Goal: Task Accomplishment & Management: Manage account settings

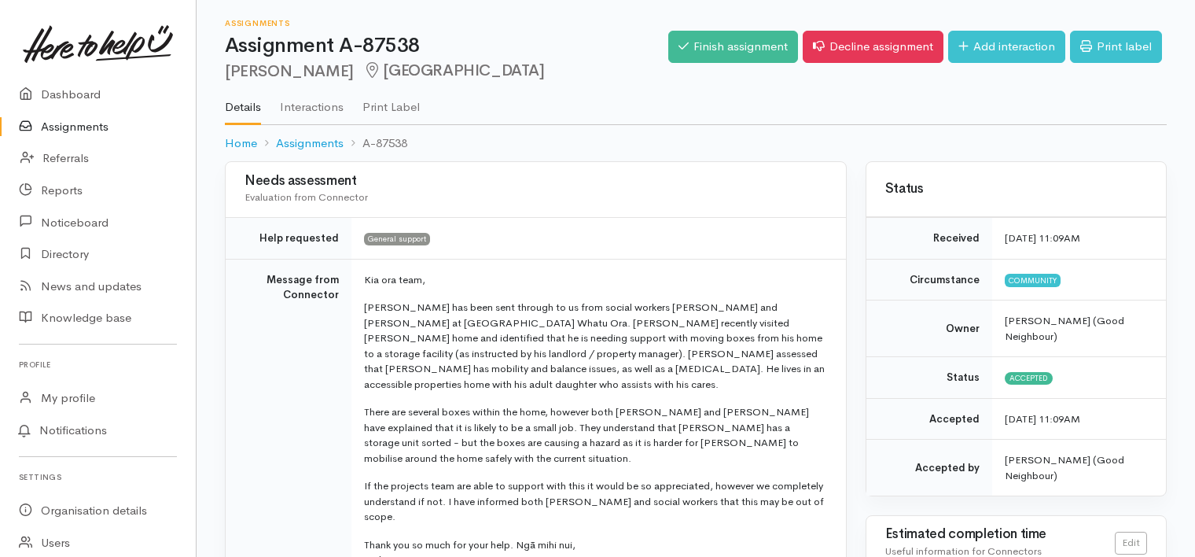
scroll to position [298, 0]
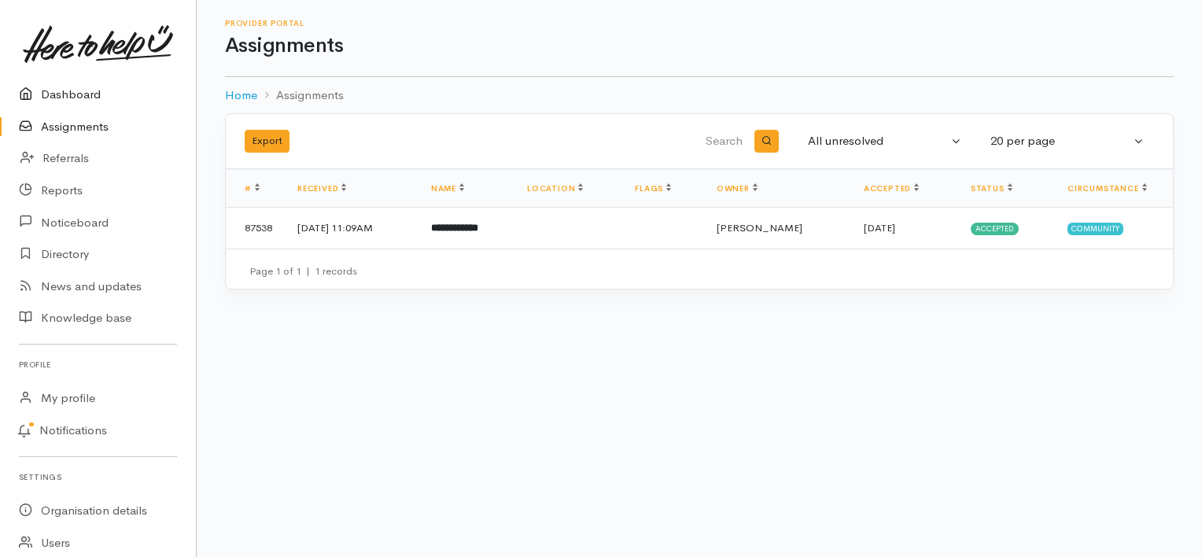
click at [63, 93] on link "Dashboard" at bounding box center [98, 95] width 196 height 32
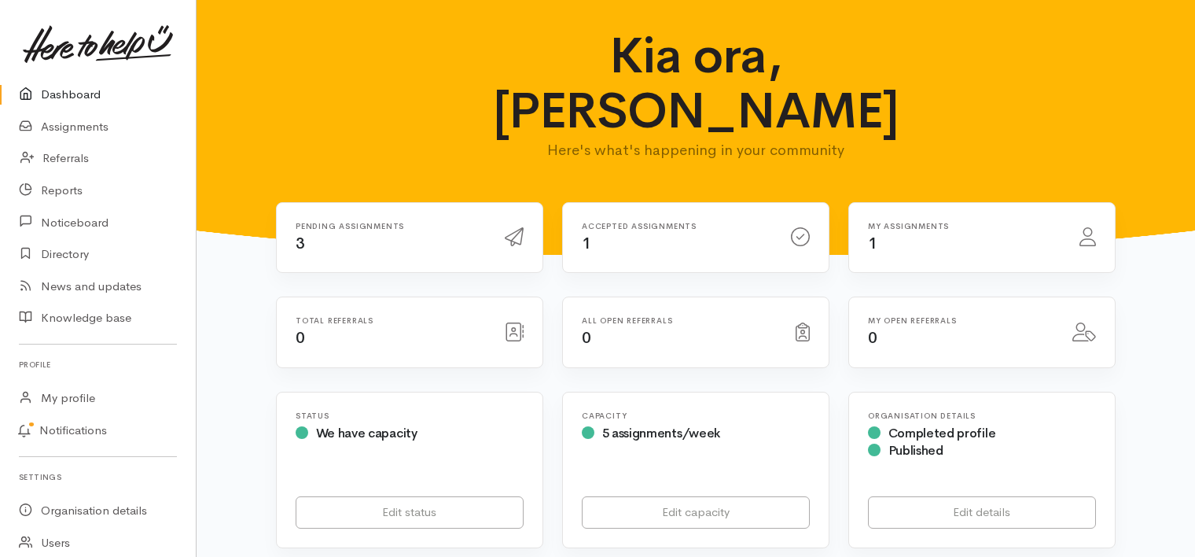
click at [343, 222] on div "Pending assignments 3" at bounding box center [390, 238] width 209 height 32
click at [296, 234] on span "3" at bounding box center [300, 244] width 9 height 20
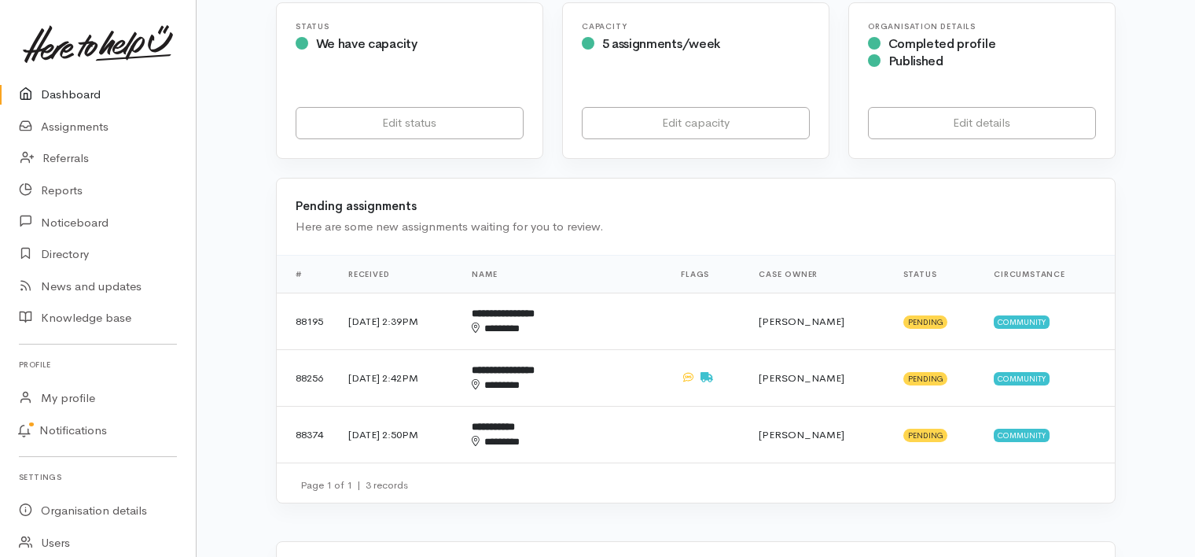
scroll to position [390, 0]
click at [441, 292] on td "[DATE] 2:39PM" at bounding box center [397, 320] width 123 height 57
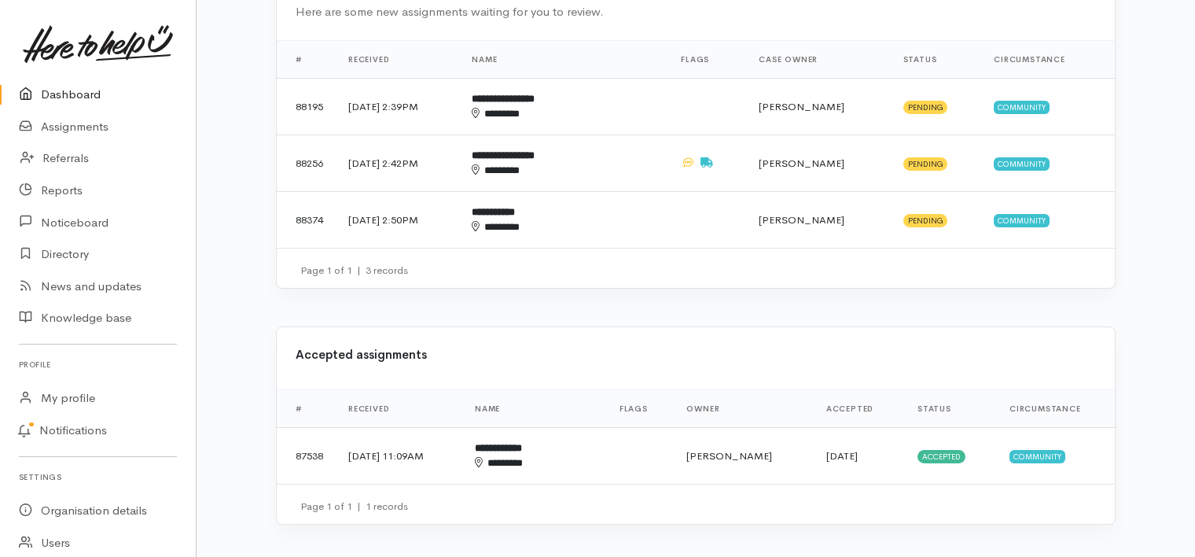
scroll to position [516, 0]
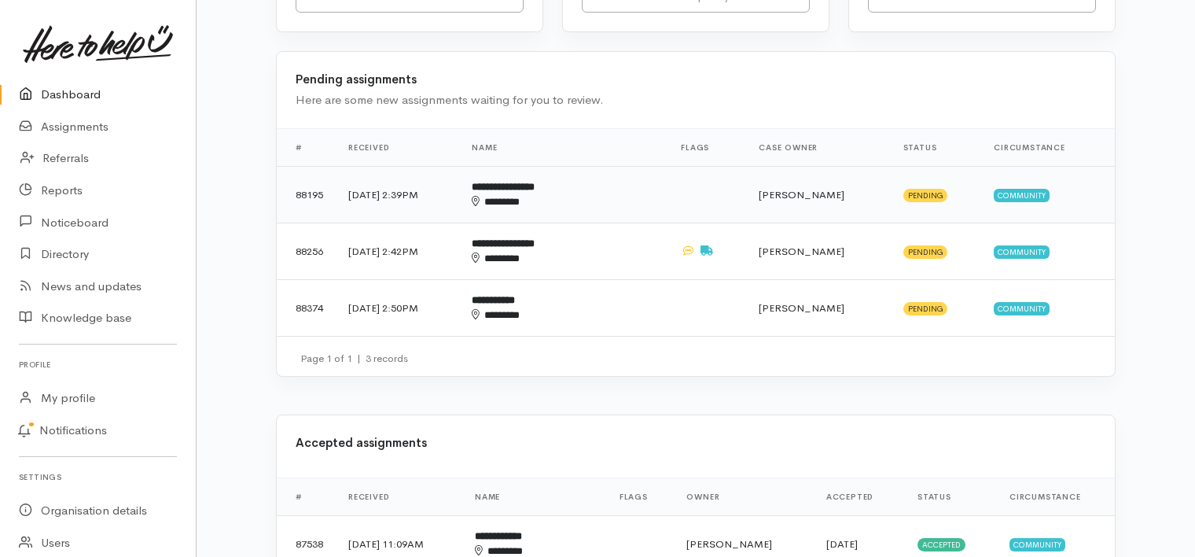
click at [373, 166] on td "29 Aug 2025, 2:39PM" at bounding box center [397, 194] width 123 height 57
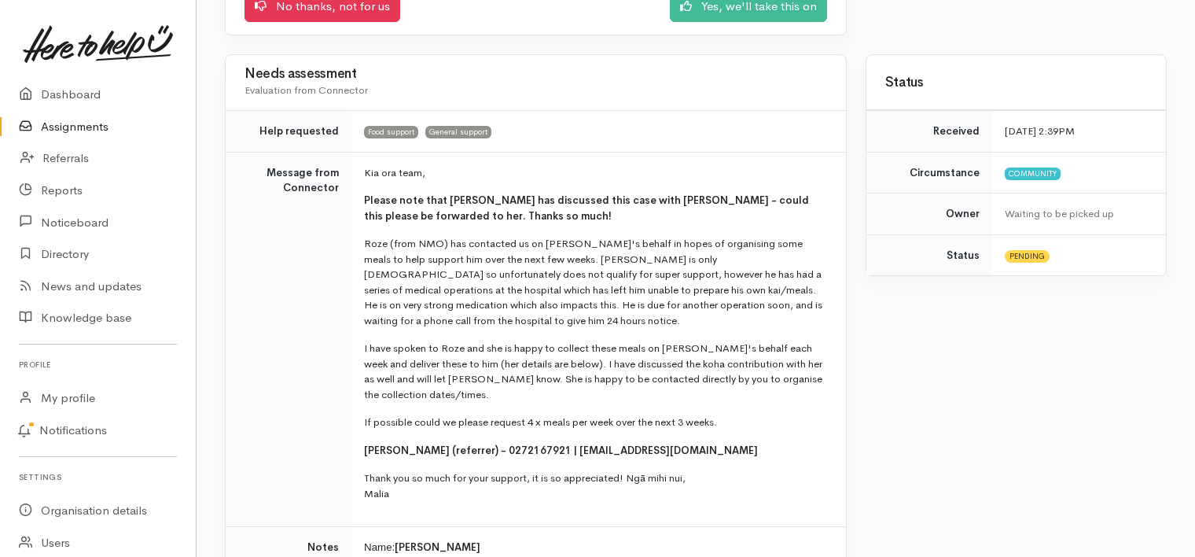
scroll to position [279, 0]
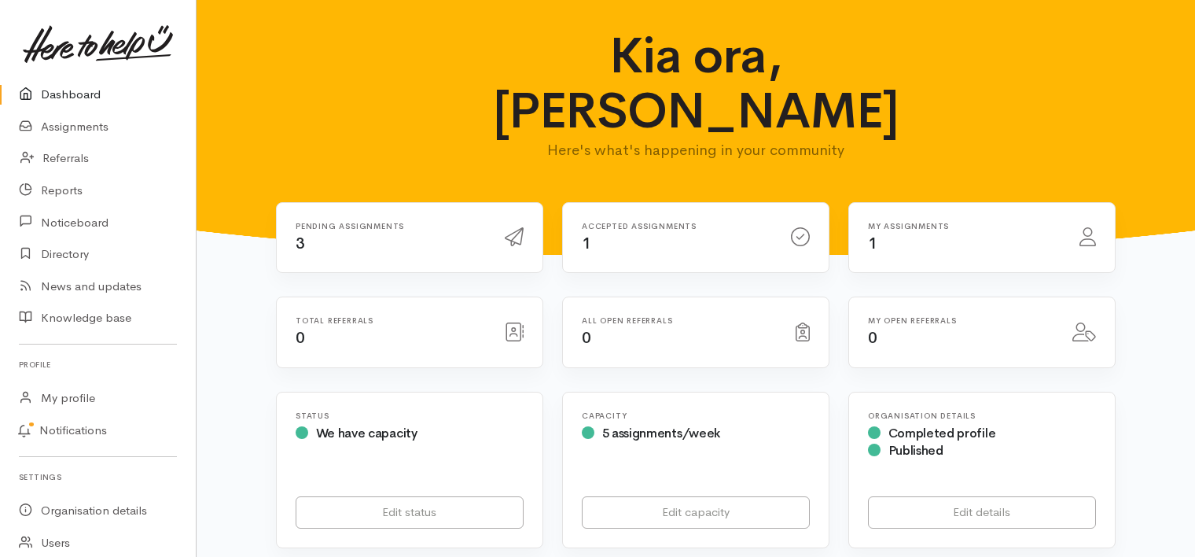
scroll to position [516, 0]
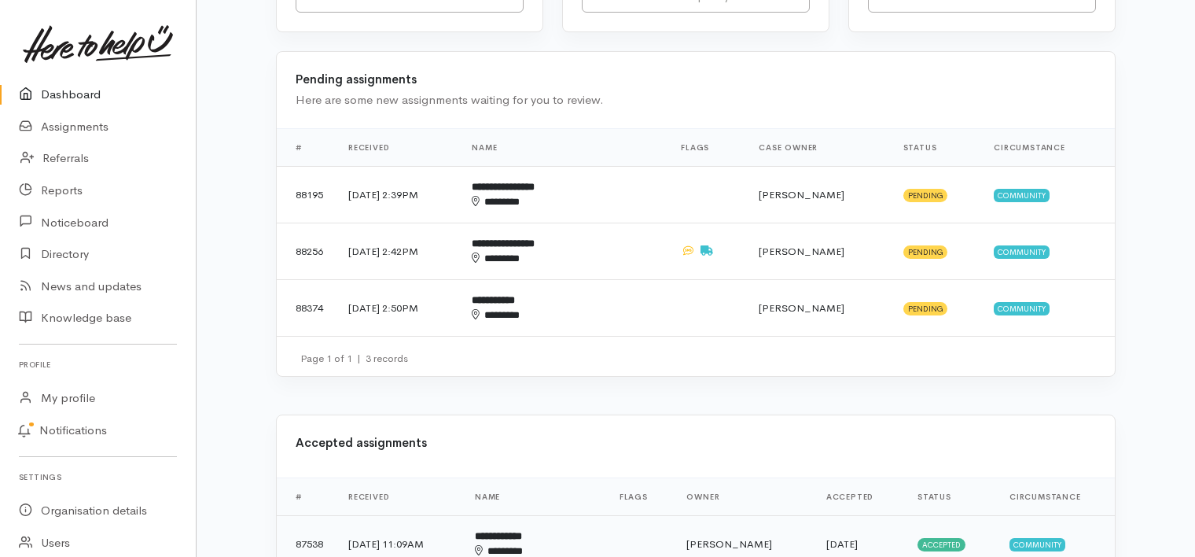
click at [445, 515] on td "[DATE] 11:09AM" at bounding box center [399, 543] width 127 height 57
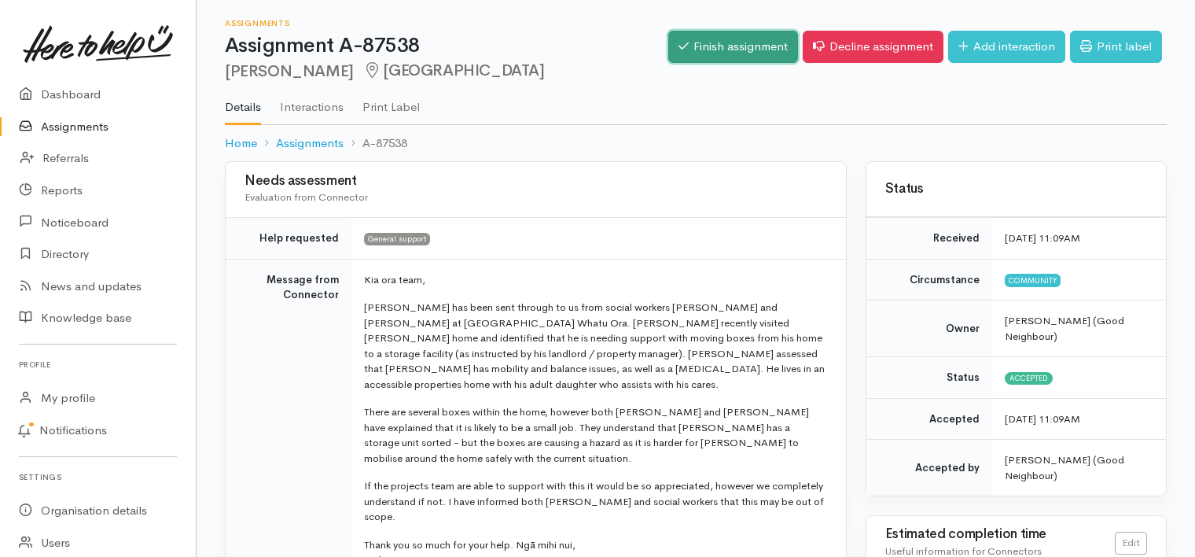
click at [724, 41] on link "Finish assignment" at bounding box center [733, 47] width 130 height 32
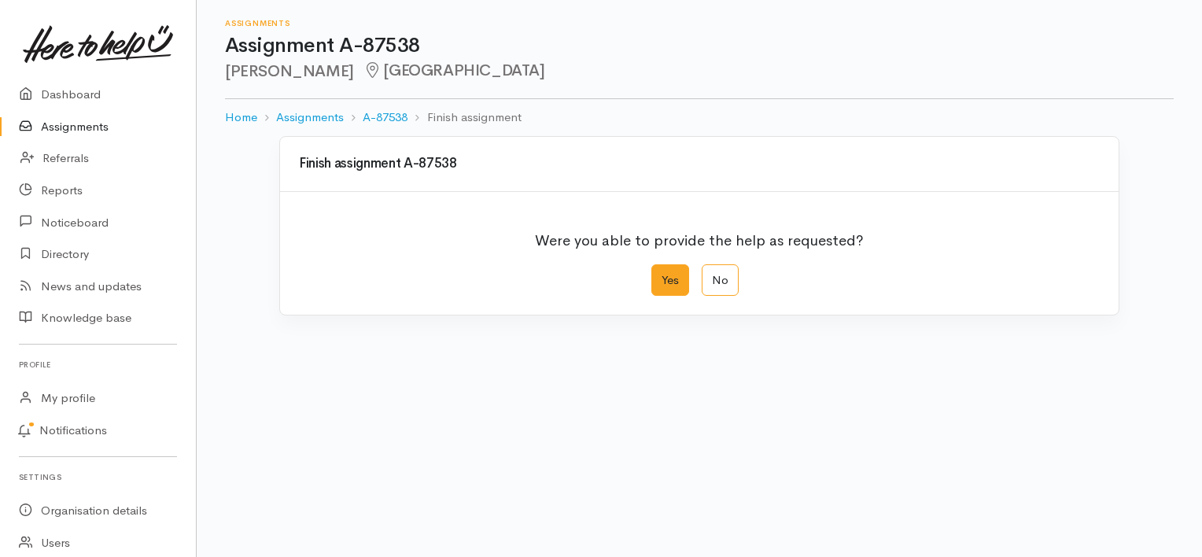
click at [667, 283] on label "Yes" at bounding box center [670, 280] width 38 height 32
click at [661, 274] on input "Yes" at bounding box center [656, 269] width 10 height 10
radio input "true"
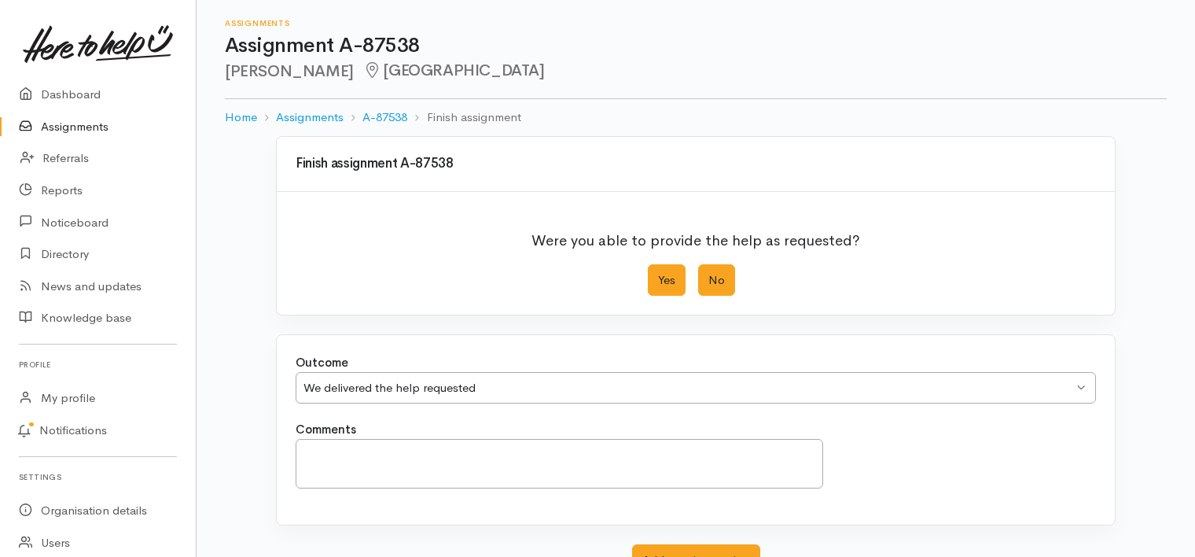
click at [713, 274] on label "No" at bounding box center [716, 280] width 37 height 32
click at [709, 274] on input "No" at bounding box center [703, 269] width 10 height 10
radio input "true"
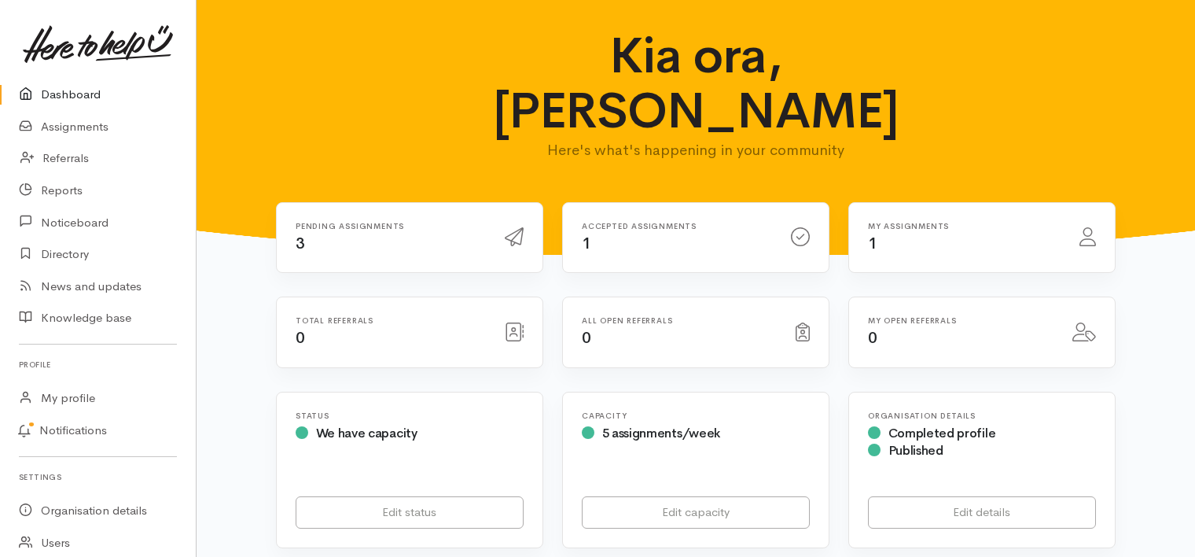
scroll to position [516, 0]
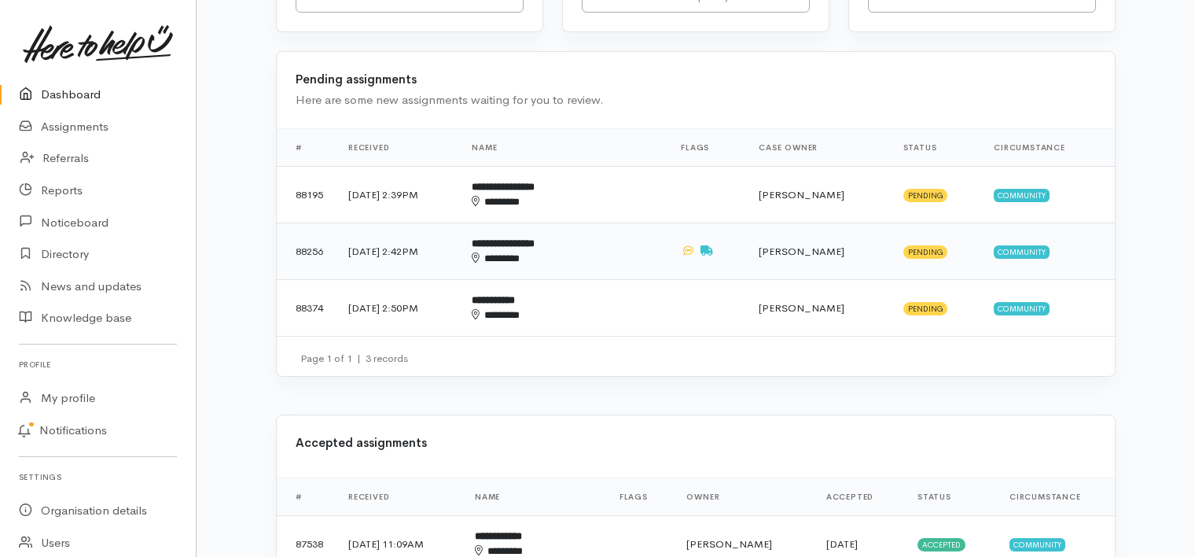
click at [418, 223] on td "1 Sep 2025, 2:42PM" at bounding box center [397, 251] width 123 height 57
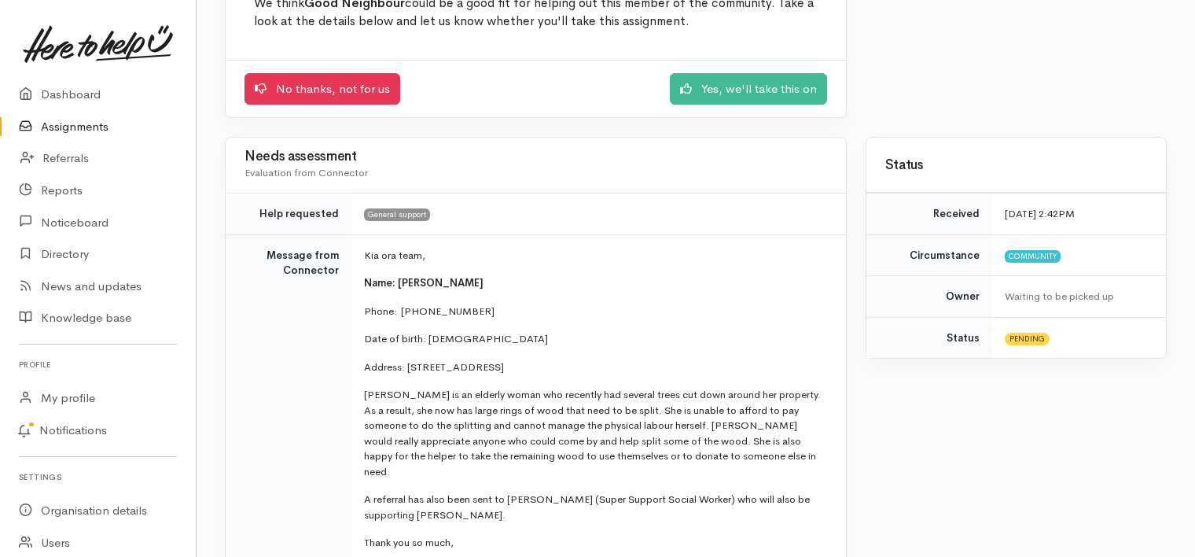
scroll to position [198, 0]
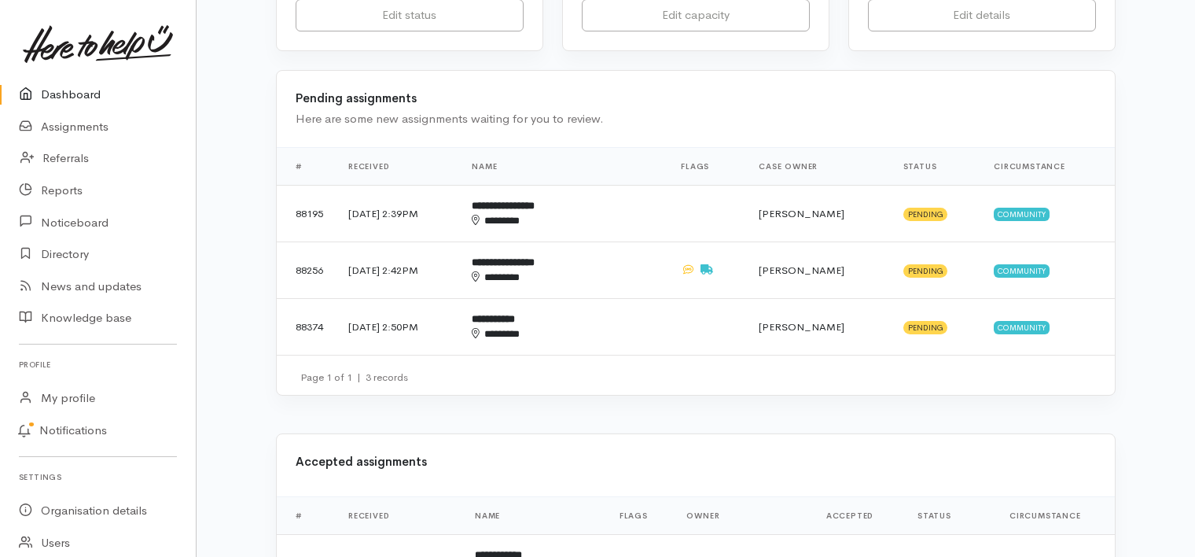
scroll to position [497, 0]
click at [418, 241] on td "[DATE] 2:42PM" at bounding box center [397, 269] width 123 height 57
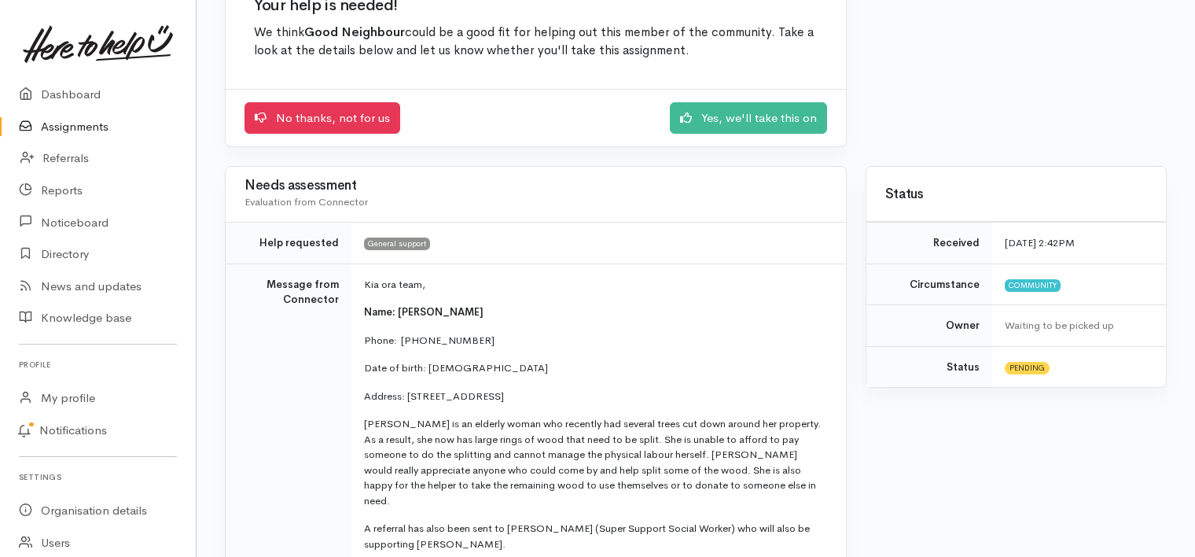
scroll to position [170, 0]
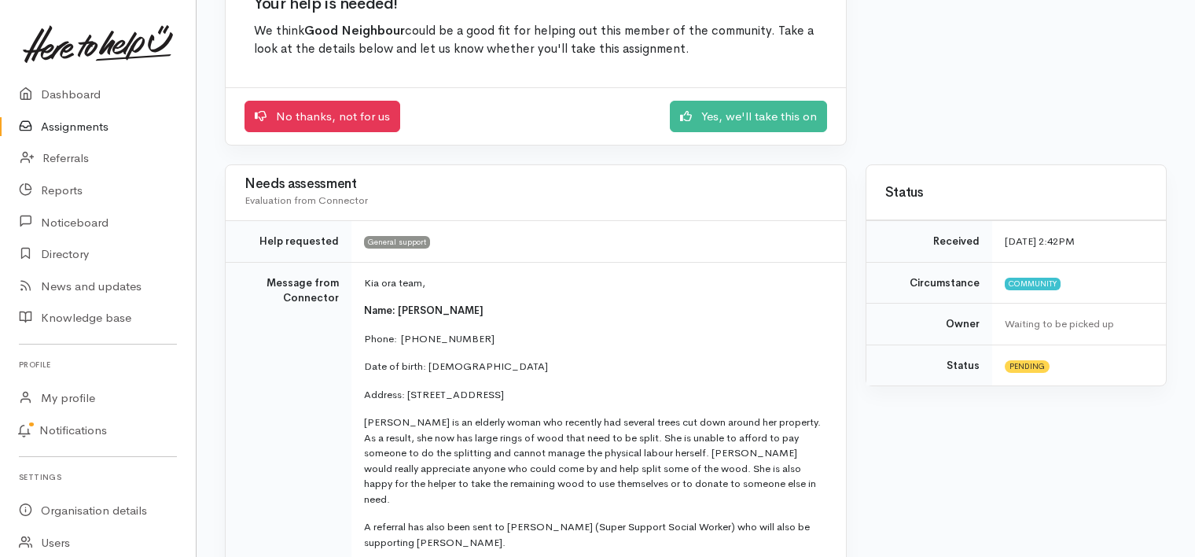
drag, startPoint x: 396, startPoint y: 307, endPoint x: 488, endPoint y: 315, distance: 91.6
click at [488, 315] on p "Name: Judith Dombroski" at bounding box center [595, 311] width 463 height 16
drag, startPoint x: 488, startPoint y: 315, endPoint x: 463, endPoint y: 307, distance: 25.9
copy span "[PERSON_NAME]"
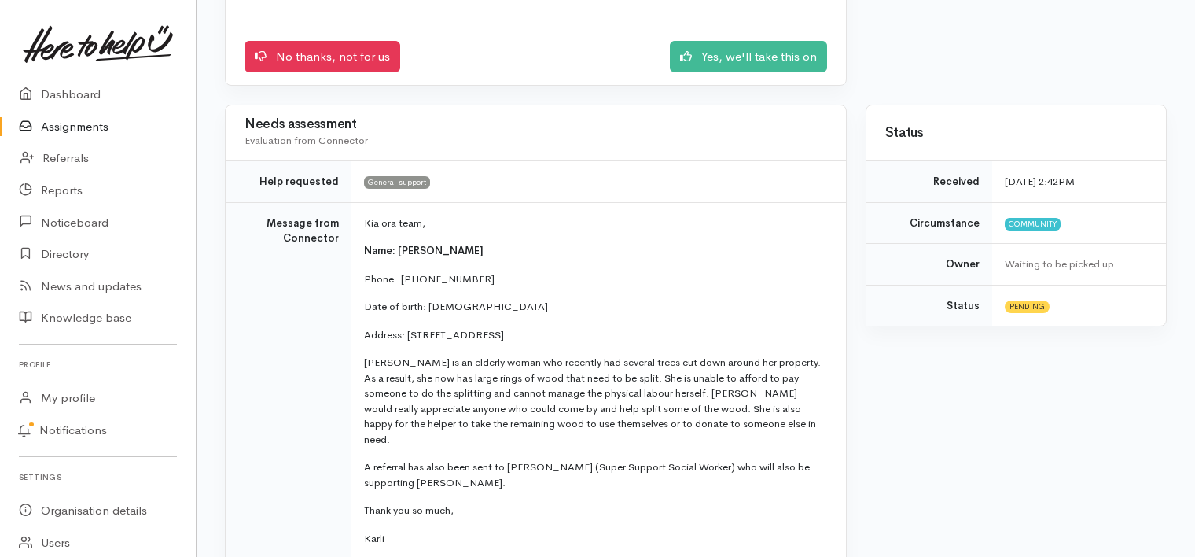
scroll to position [340, 0]
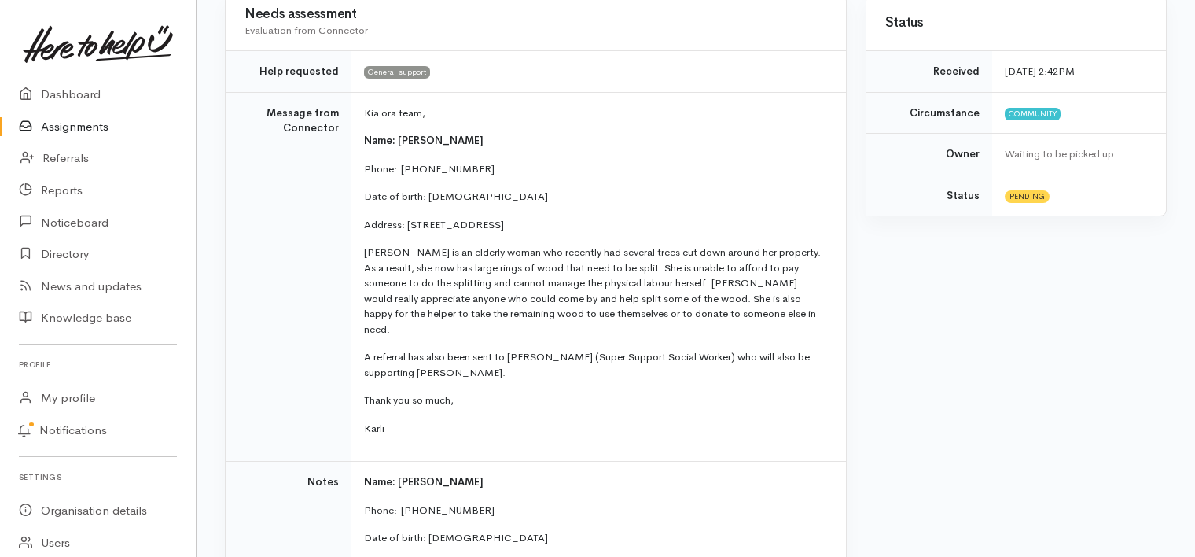
drag, startPoint x: 407, startPoint y: 222, endPoint x: 592, endPoint y: 221, distance: 185.6
click at [592, 221] on p "Address: 58 Hollister Lane, Ohauiti, New Zealand" at bounding box center [595, 225] width 463 height 16
copy p "58 Hollister Lane, Ohauiti, New Zealand"
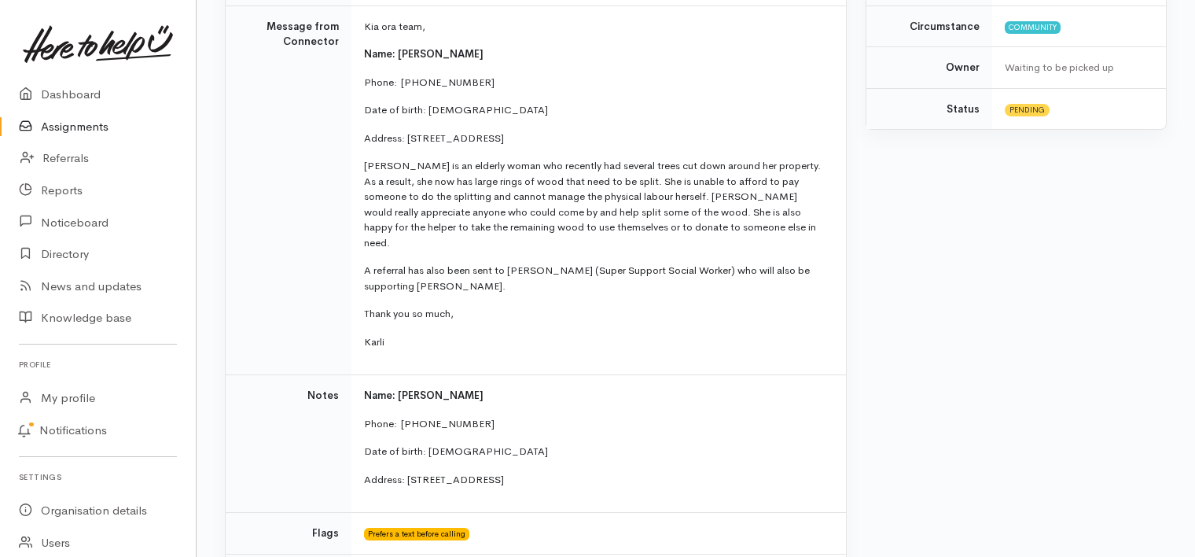
scroll to position [453, 0]
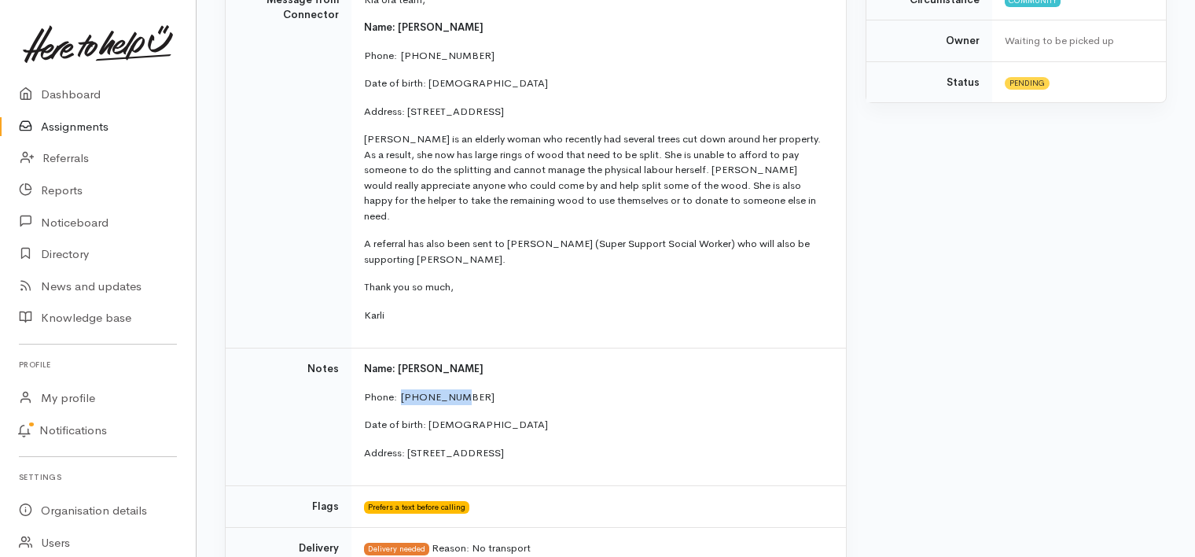
drag, startPoint x: 400, startPoint y: 380, endPoint x: 459, endPoint y: 381, distance: 59.8
click at [459, 389] on p "Phone:  0274284074" at bounding box center [595, 397] width 463 height 16
copy p "0274284074"
drag, startPoint x: 428, startPoint y: 405, endPoint x: 485, endPoint y: 407, distance: 57.5
click at [485, 417] on p "Date of birth: 13/10/1961" at bounding box center [595, 425] width 463 height 16
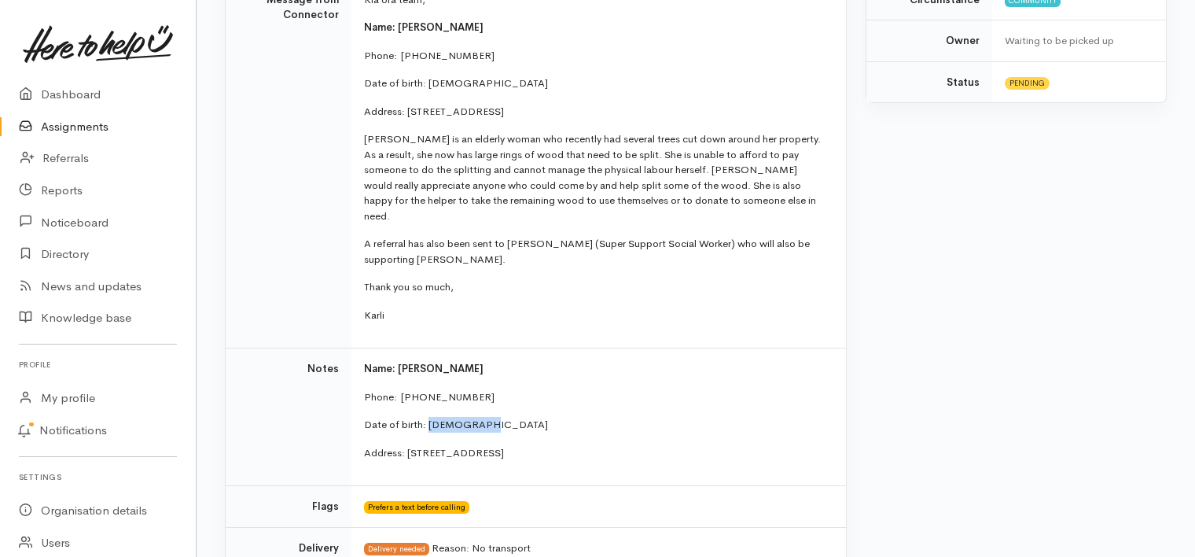
copy p "13/10/1961"
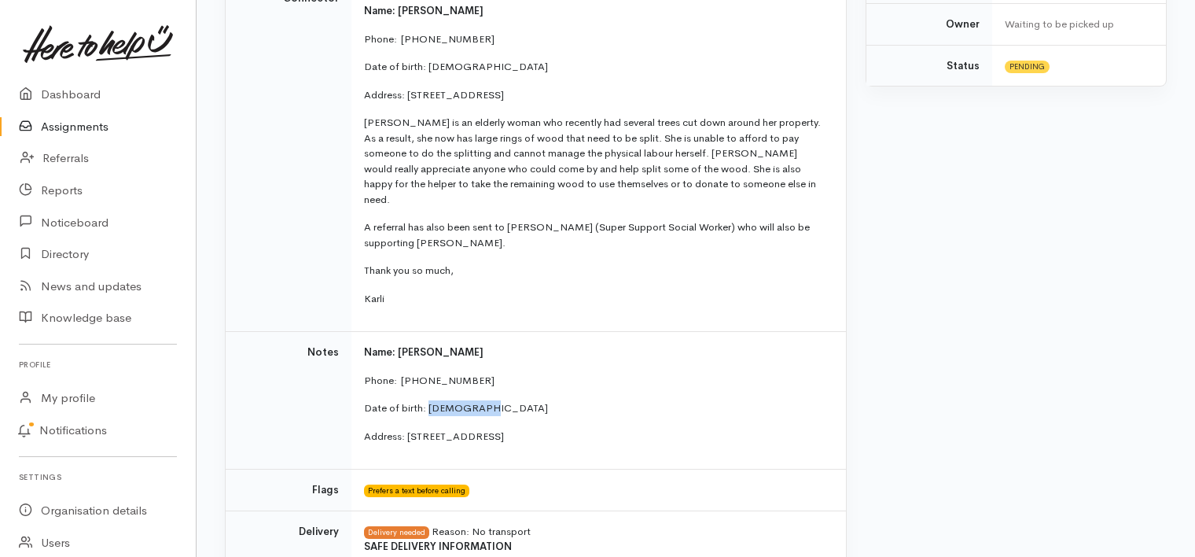
scroll to position [468, 0]
drag, startPoint x: 364, startPoint y: 121, endPoint x: 562, endPoint y: 278, distance: 251.9
click at [562, 278] on td "Kia ora team, Name: Judith Dombroski Phone:  0274284074 Date of birth: 13/10/19…" at bounding box center [599, 149] width 495 height 370
copy td "Judith is an elderly woman who recently had several trees cut down around her p…"
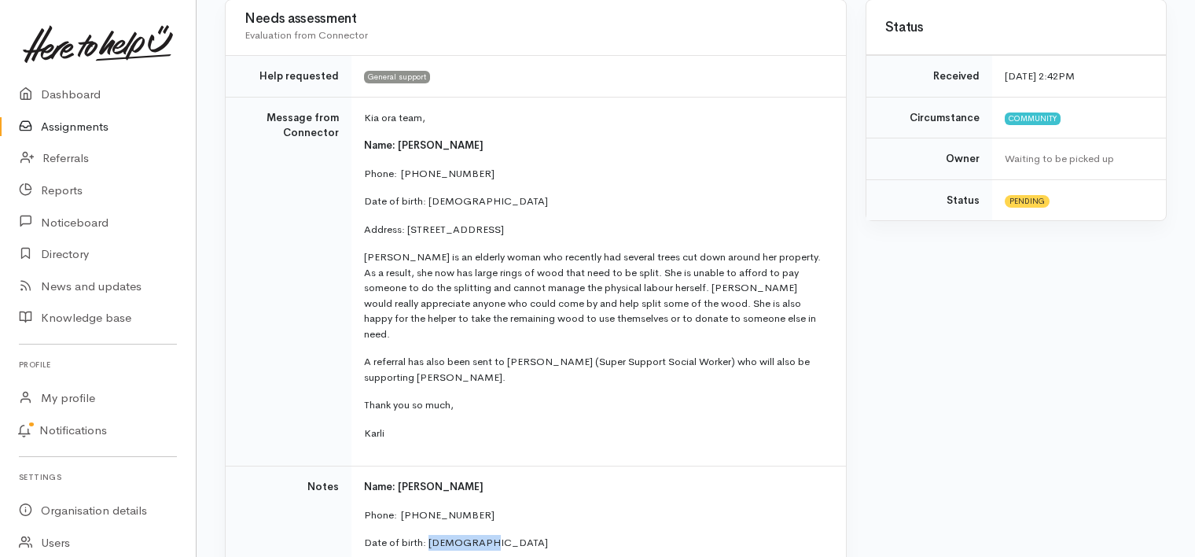
scroll to position [321, 0]
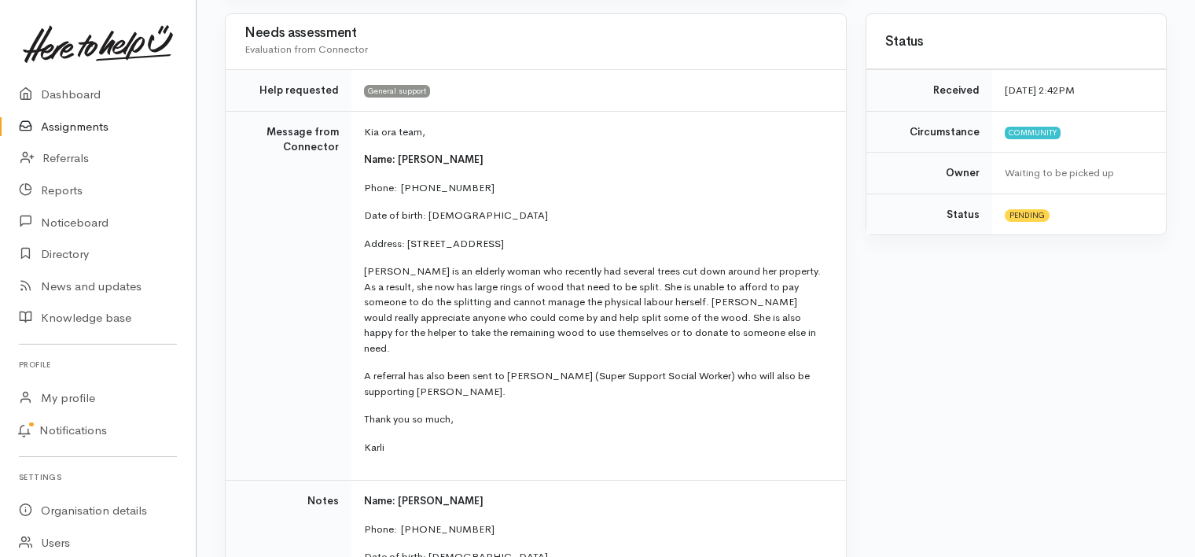
click at [749, 192] on p "Phone:  0274284074" at bounding box center [595, 188] width 463 height 16
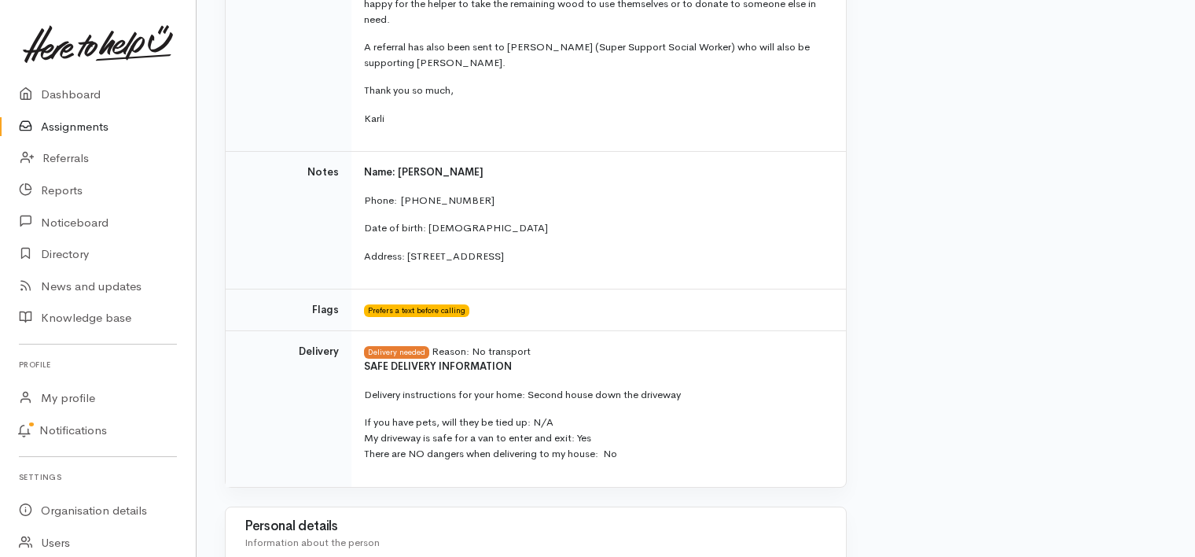
click at [749, 192] on td "Name: Judith Dombroski Phone:  0274284074 Date of birth: 13/10/1961 Address: 58…" at bounding box center [599, 221] width 495 height 138
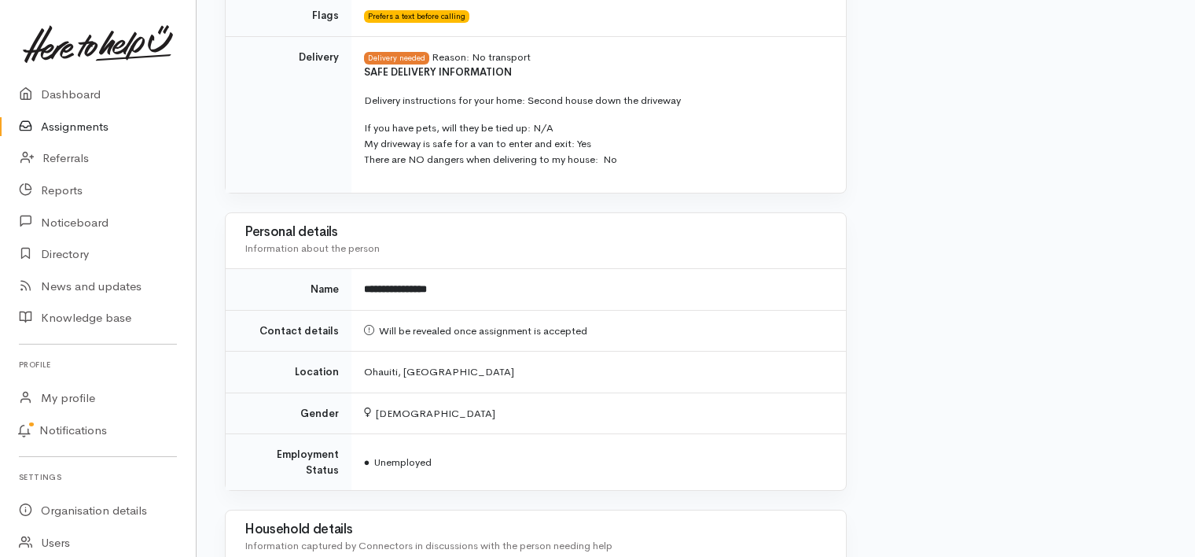
scroll to position [890, 0]
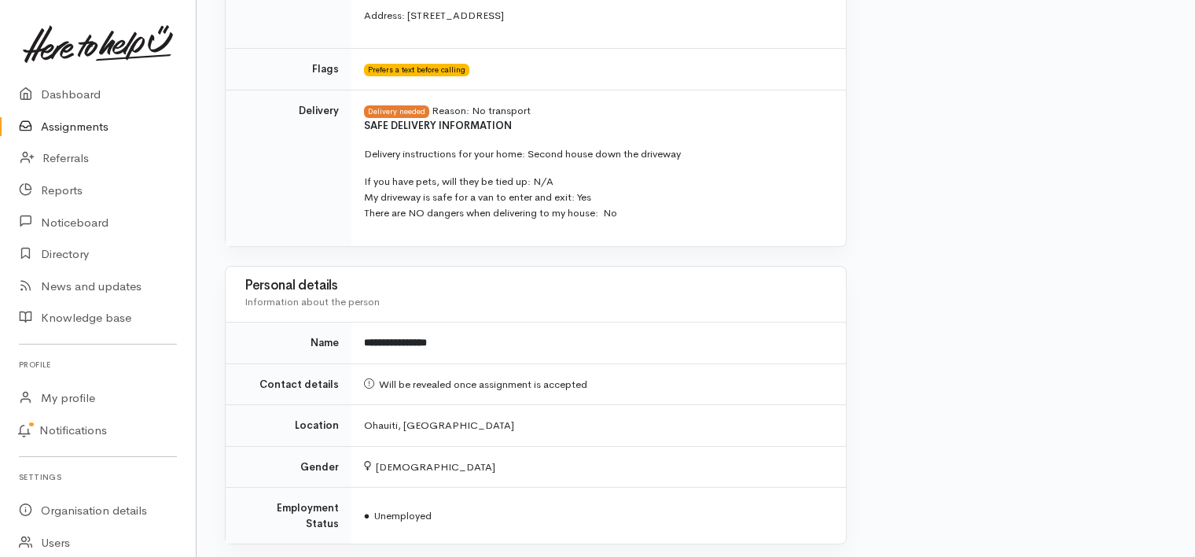
drag, startPoint x: 617, startPoint y: 198, endPoint x: 368, endPoint y: 48, distance: 291.1
copy tbody "Prefers a text before calling Delivery Delivery needed Reason: No transport SAF…"
click at [686, 205] on td "Delivery needed Reason: No transport SAFE DELIVERY INFORMATION Delivery instruc…" at bounding box center [599, 168] width 495 height 157
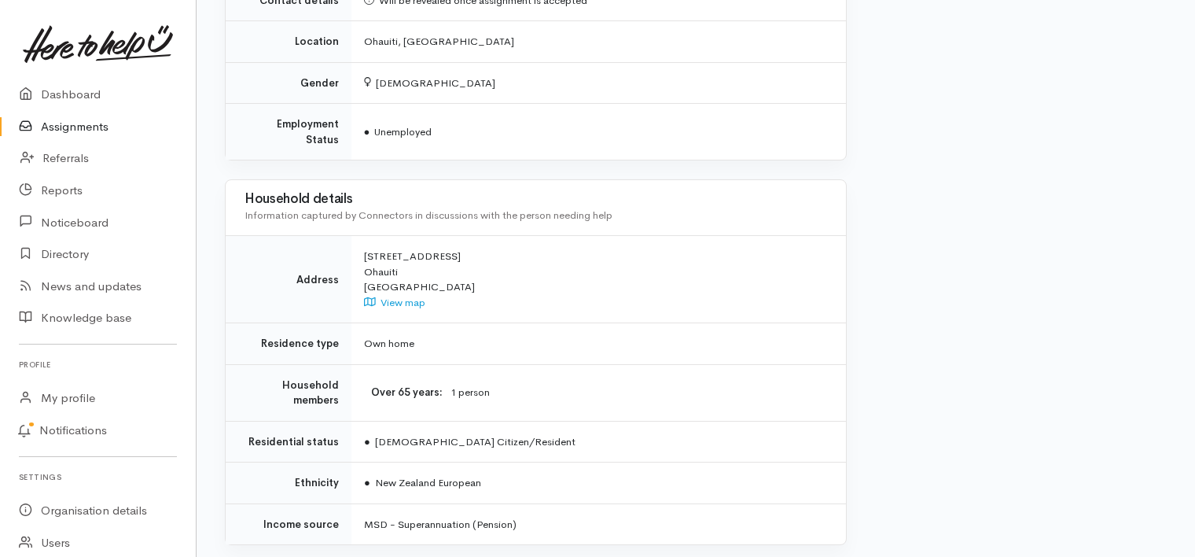
scroll to position [1336, 0]
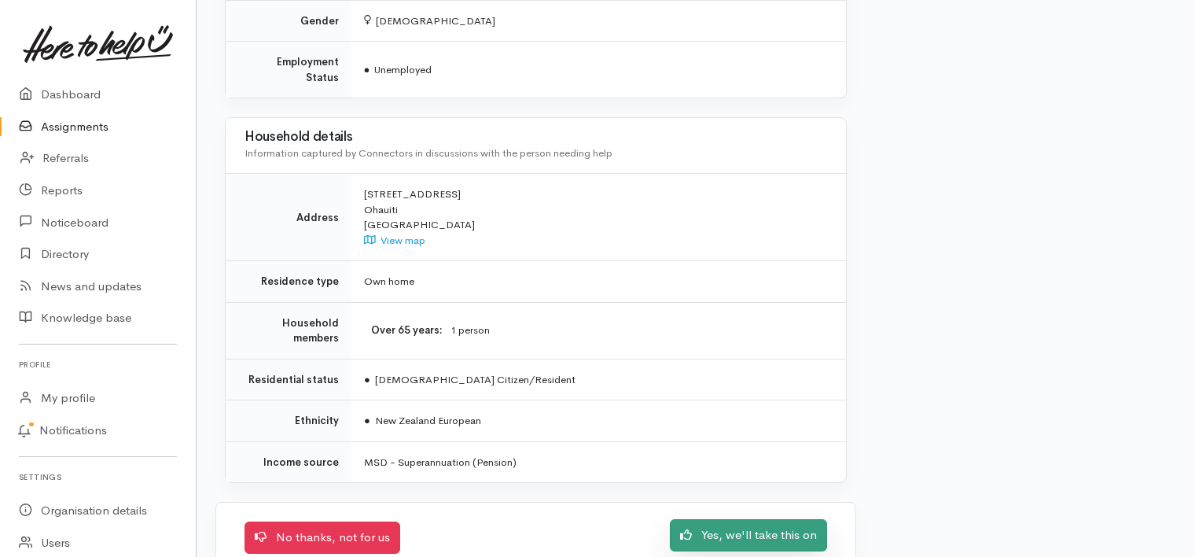
click at [765, 519] on link "Yes, we'll take this on" at bounding box center [748, 535] width 157 height 32
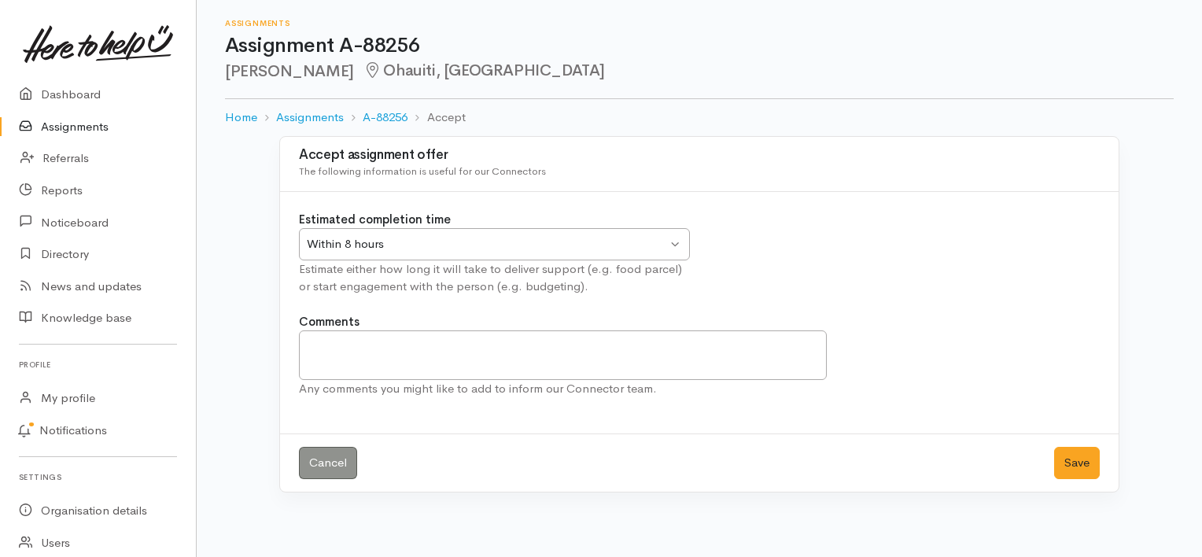
click at [675, 238] on div "Within 8 hours Within 8 hours" at bounding box center [494, 244] width 391 height 32
click at [1074, 460] on button "Save" at bounding box center [1077, 463] width 46 height 32
click at [1076, 460] on button "Save" at bounding box center [1077, 463] width 46 height 32
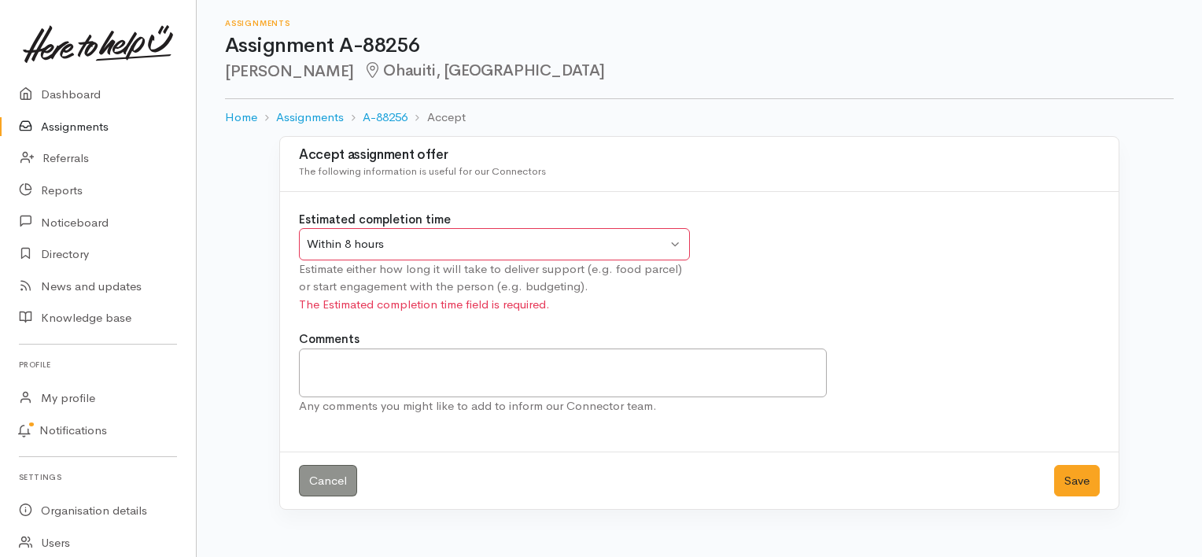
click at [673, 238] on div "Within 8 hours Within 8 hours" at bounding box center [494, 244] width 391 height 32
click at [1077, 475] on button "Save" at bounding box center [1077, 481] width 46 height 32
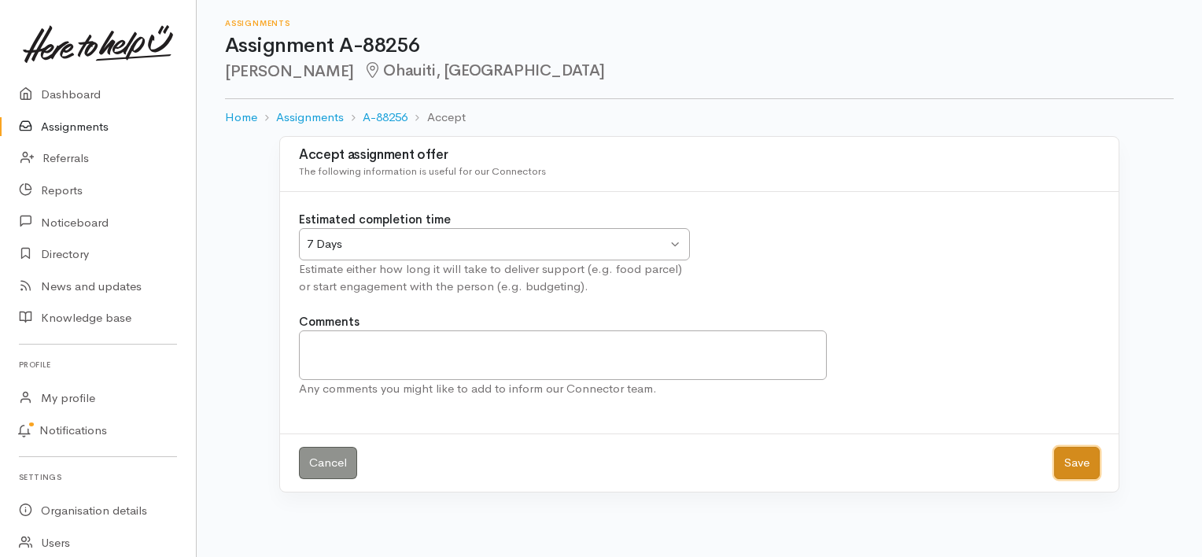
click at [1077, 456] on button "Save" at bounding box center [1077, 463] width 46 height 32
click at [1078, 455] on button "Save" at bounding box center [1077, 463] width 46 height 32
click at [85, 88] on link "Dashboard" at bounding box center [98, 95] width 196 height 32
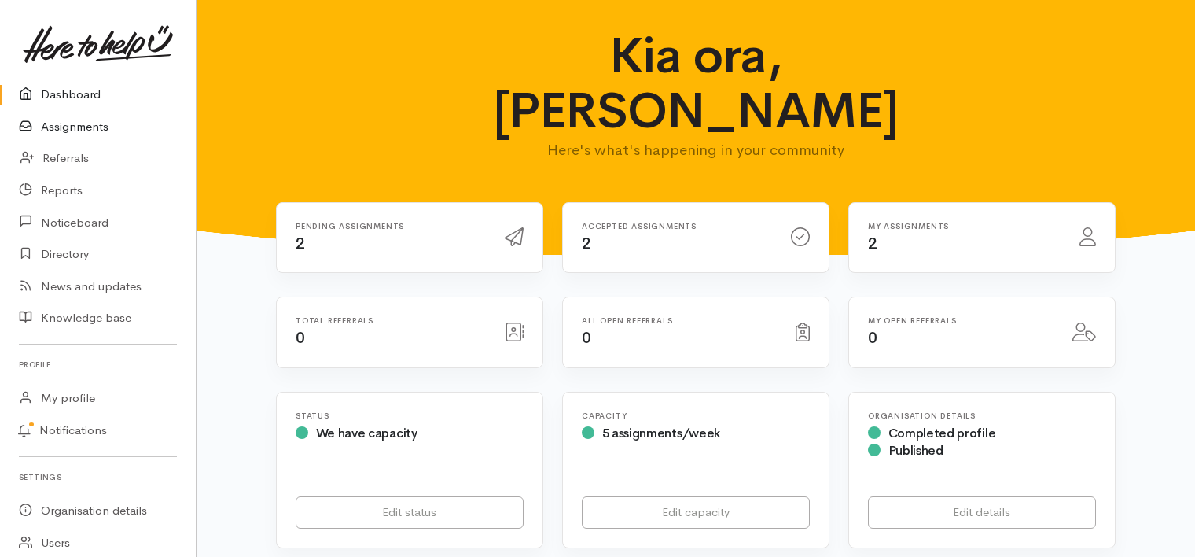
click at [101, 127] on link "Assignments" at bounding box center [98, 127] width 196 height 32
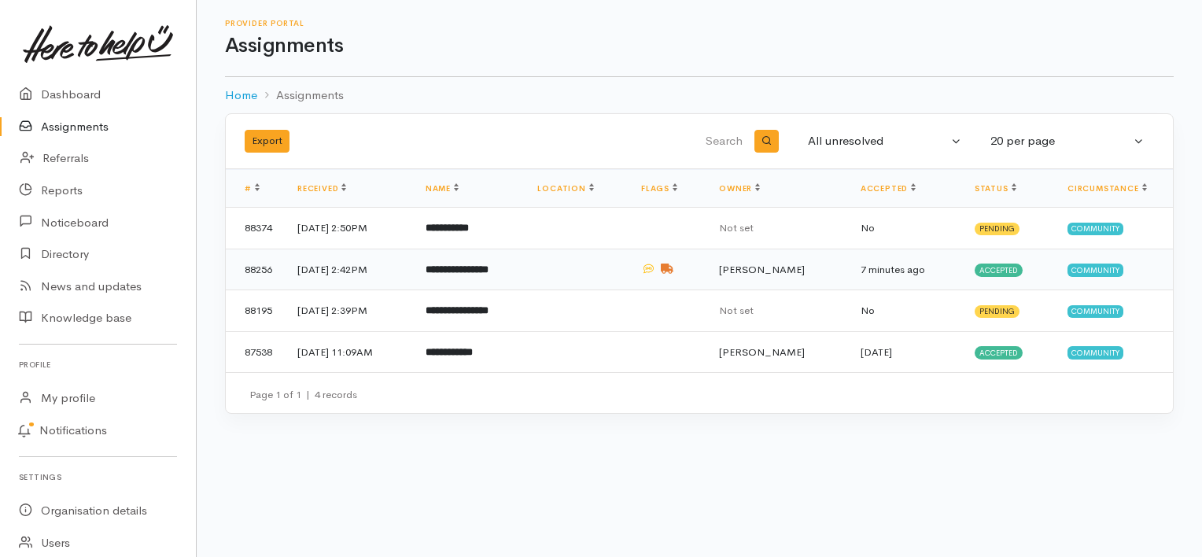
click at [384, 265] on td "1 Sep 2025, 2:42PM" at bounding box center [349, 270] width 128 height 42
click at [469, 224] on b "**********" at bounding box center [446, 228] width 43 height 10
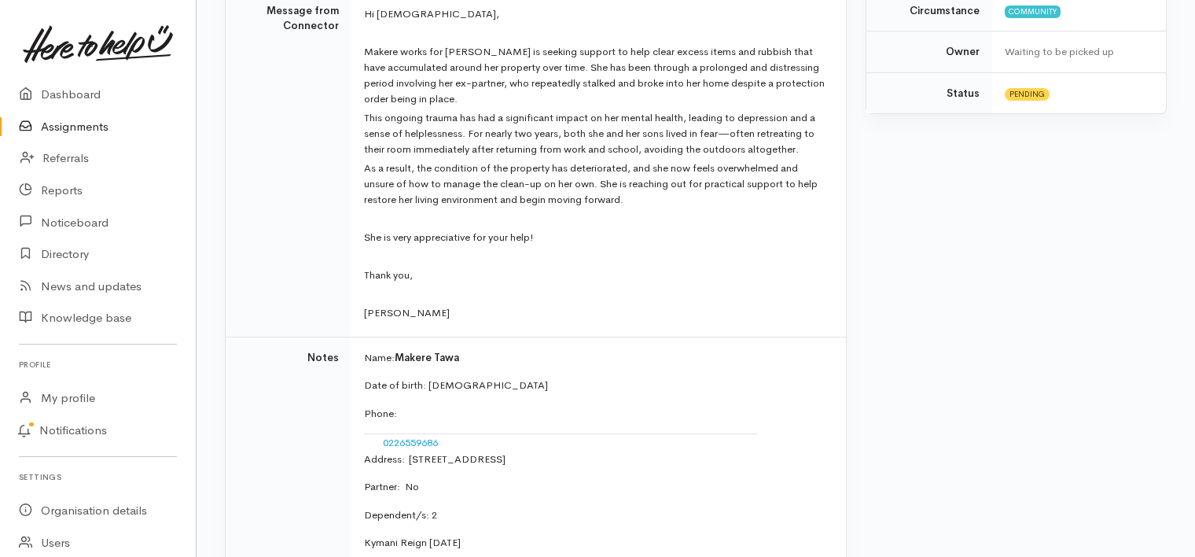
scroll to position [443, 0]
drag, startPoint x: 397, startPoint y: 354, endPoint x: 466, endPoint y: 351, distance: 68.5
click at [466, 351] on p "Name: Makere Tawa" at bounding box center [595, 357] width 463 height 16
copy p "Makere Tawa"
drag, startPoint x: 428, startPoint y: 382, endPoint x: 479, endPoint y: 381, distance: 51.1
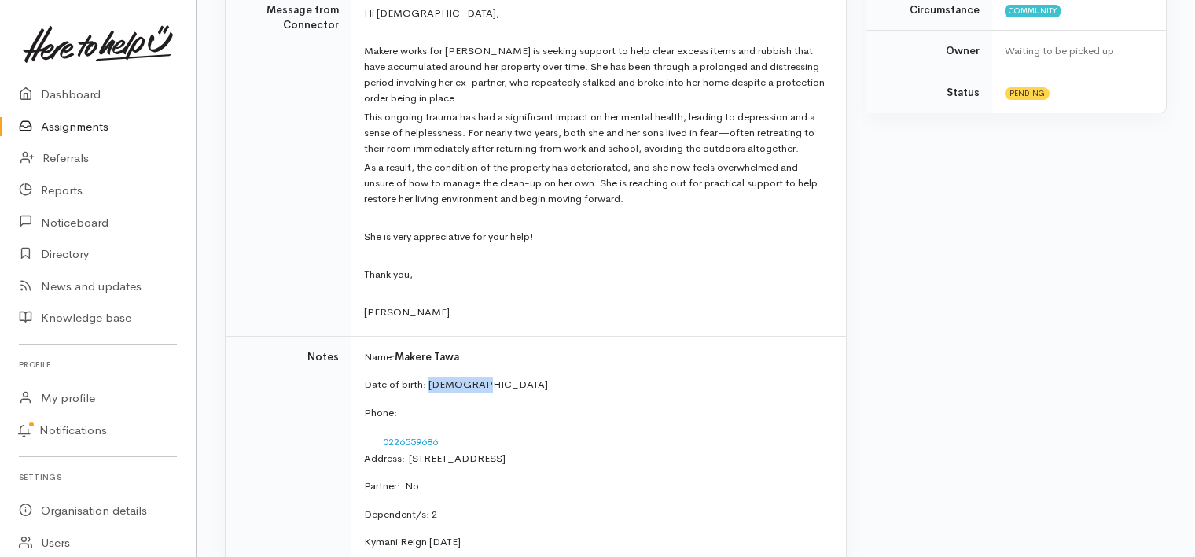
click at [479, 381] on p "Date of birth: [DEMOGRAPHIC_DATA]" at bounding box center [595, 385] width 463 height 16
copy p "31/5/1983"
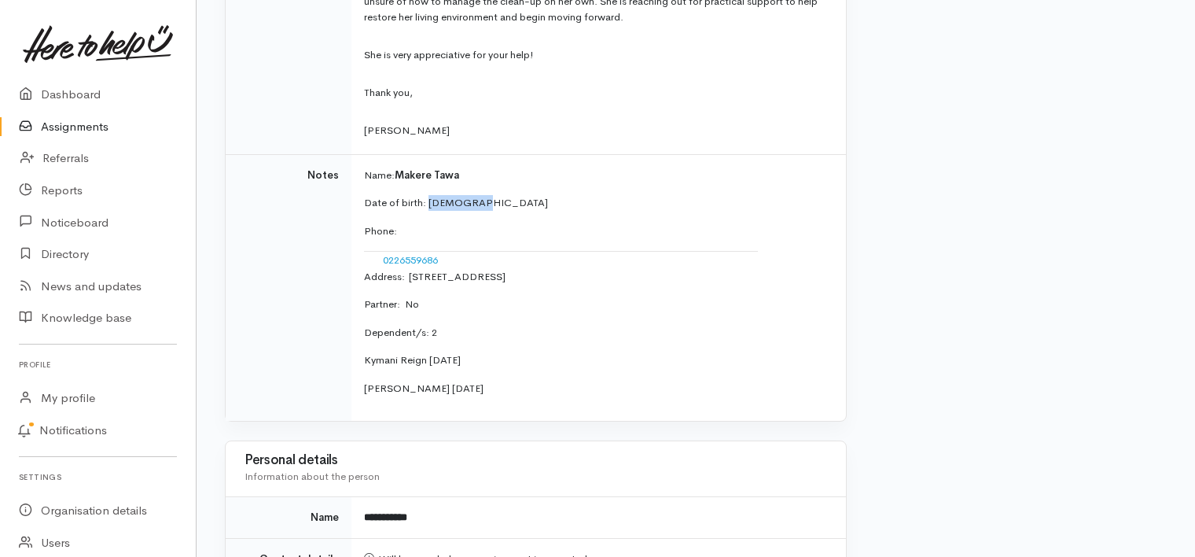
scroll to position [632, 0]
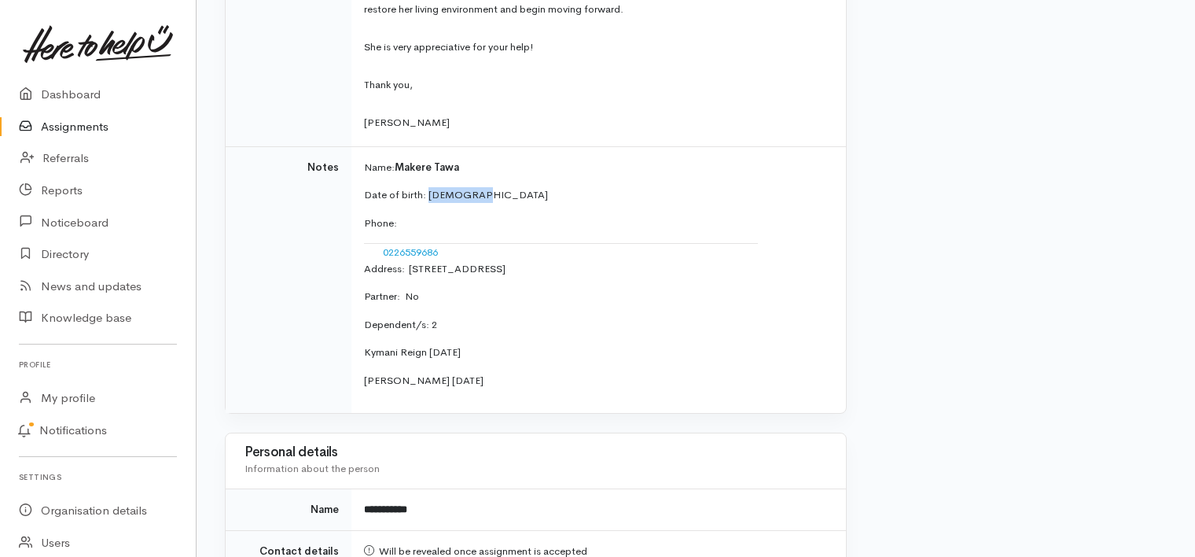
drag, startPoint x: 406, startPoint y: 266, endPoint x: 632, endPoint y: 267, distance: 226.5
click at [632, 267] on p "Address:  4 Tamworth Pl, Gate Pa, Tauranga, New Zealand" at bounding box center [595, 269] width 463 height 16
copy p "4 Tamworth Pl, Gate Pa, Tauranga, New Zealand"
drag, startPoint x: 383, startPoint y: 248, endPoint x: 444, endPoint y: 242, distance: 60.8
click at [444, 244] on td "0226559686" at bounding box center [561, 252] width 394 height 17
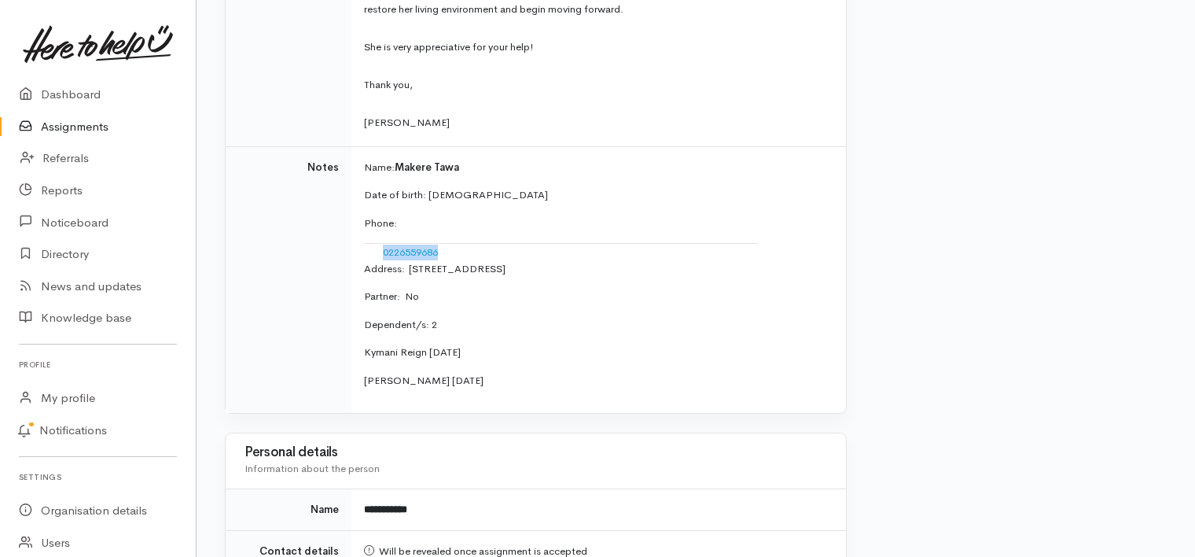
copy link "0226559686"
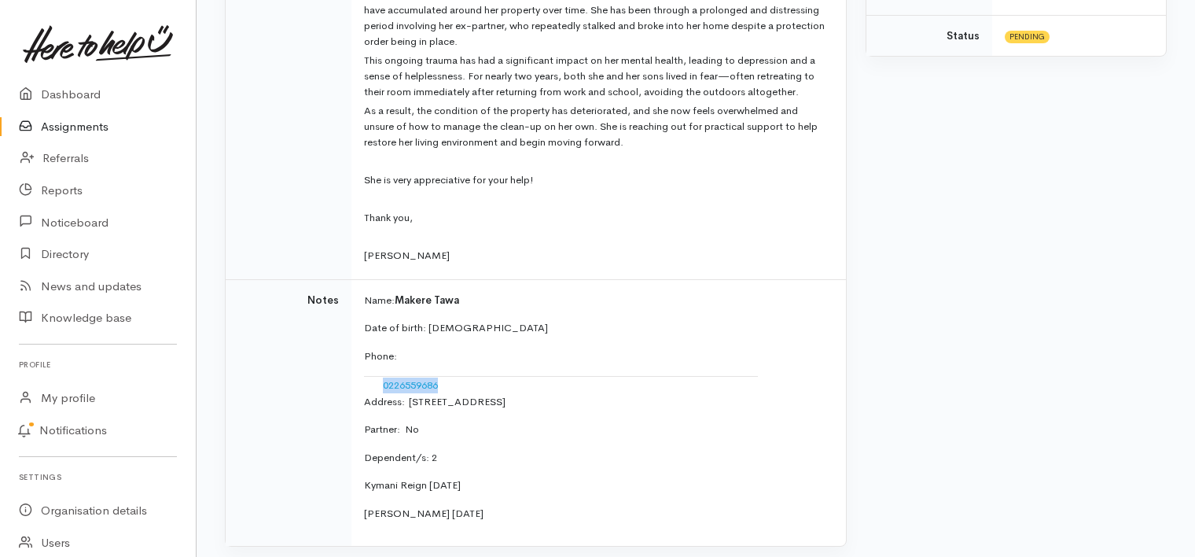
scroll to position [413, 0]
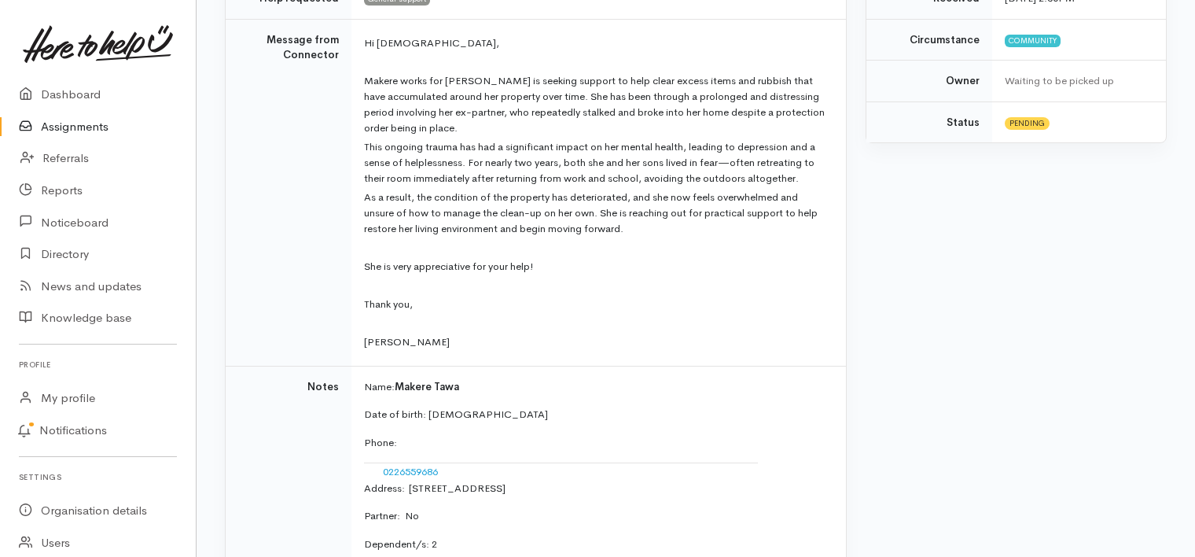
click at [326, 199] on td "Message from Connector" at bounding box center [289, 192] width 126 height 347
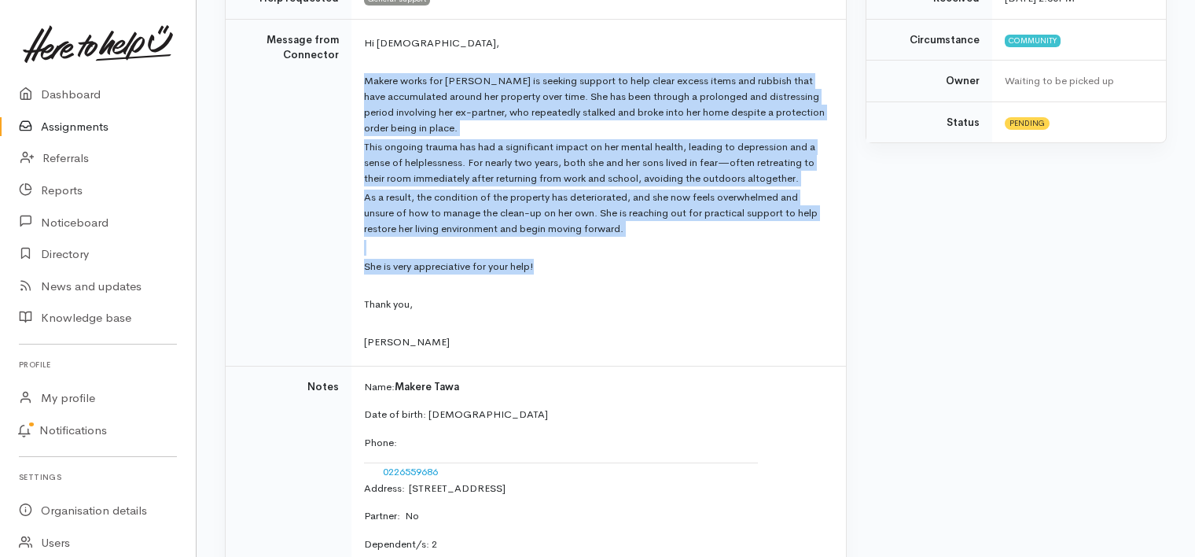
drag, startPoint x: 364, startPoint y: 80, endPoint x: 629, endPoint y: 267, distance: 324.5
click at [629, 267] on td "Hi Ladies, Makere works for Whanau Ora is seeking support to help clear excess …" at bounding box center [599, 192] width 495 height 347
copy td "Makere works for Whanau Ora is seeking support to help clear excess items and r…"
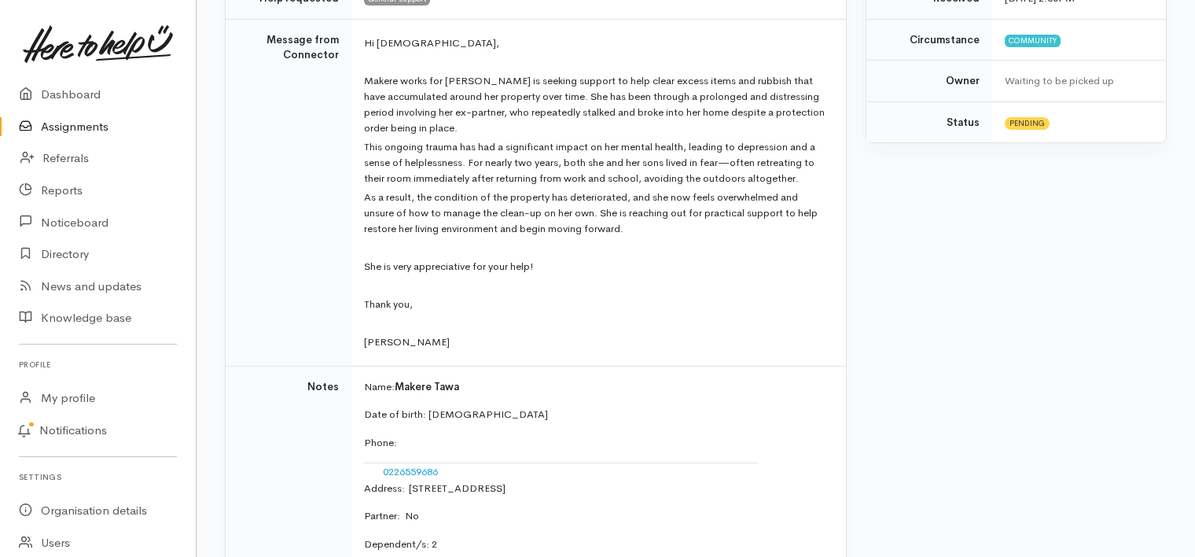
click at [552, 279] on p at bounding box center [595, 286] width 463 height 16
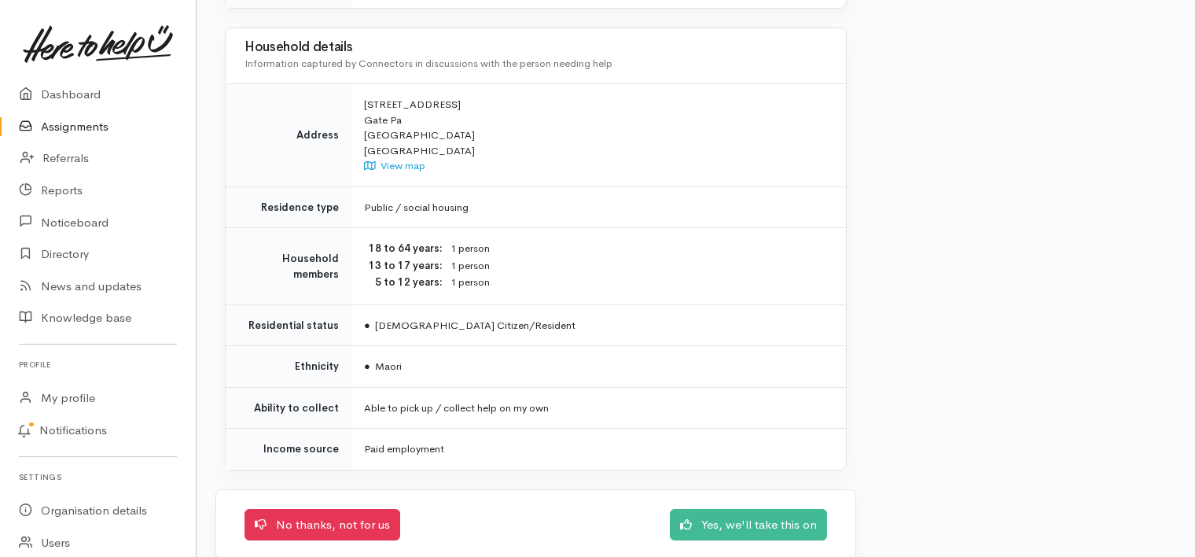
scroll to position [1336, 0]
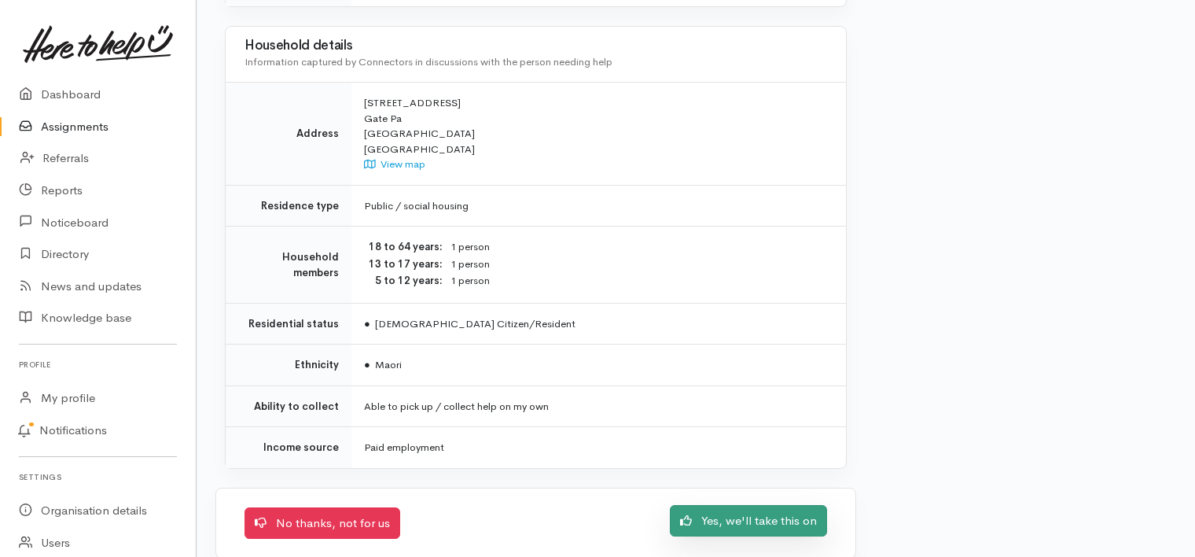
click at [763, 505] on link "Yes, we'll take this on" at bounding box center [748, 521] width 157 height 32
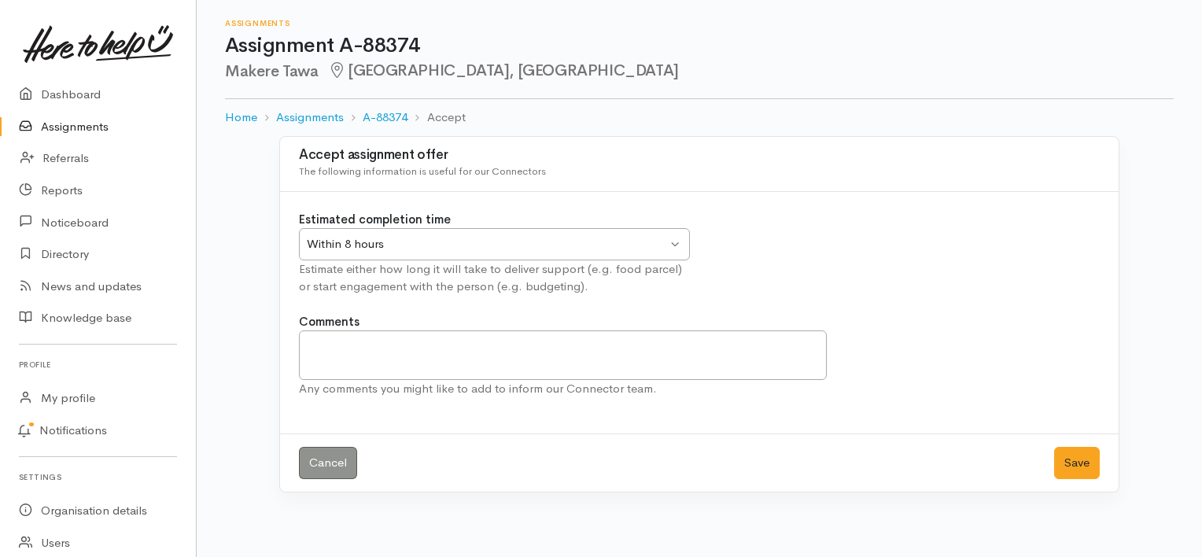
click at [673, 246] on div "Within 8 hours Within 8 hours" at bounding box center [494, 244] width 391 height 32
click at [1073, 456] on button "Save" at bounding box center [1077, 463] width 46 height 32
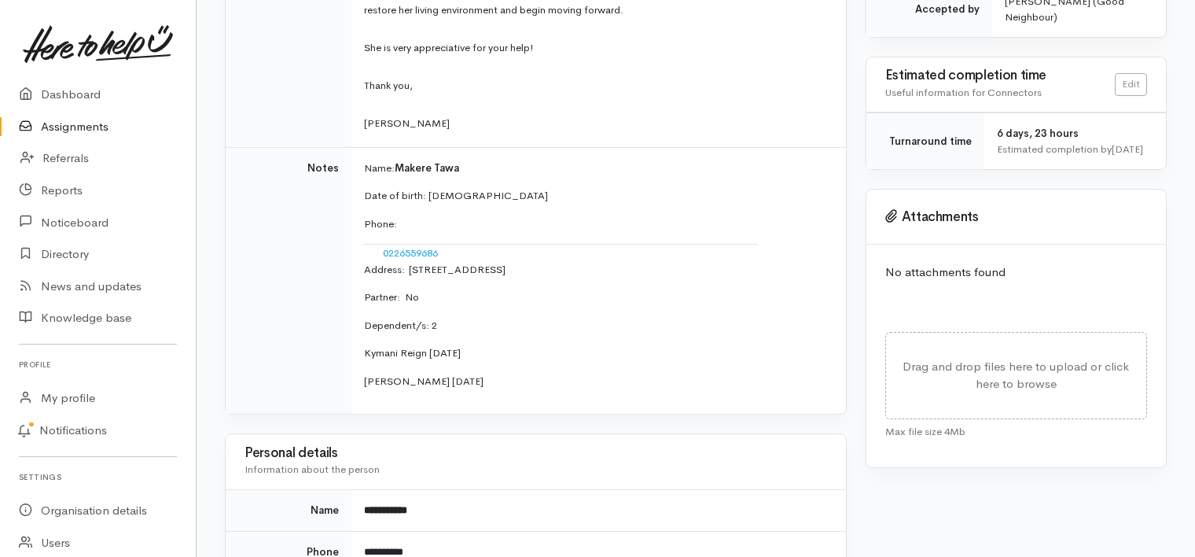
scroll to position [475, 0]
drag, startPoint x: 428, startPoint y: 180, endPoint x: 479, endPoint y: 177, distance: 51.2
click at [479, 189] on p "Date of birth: 31/5/1983" at bounding box center [595, 197] width 463 height 16
copy p "31/5/1983"
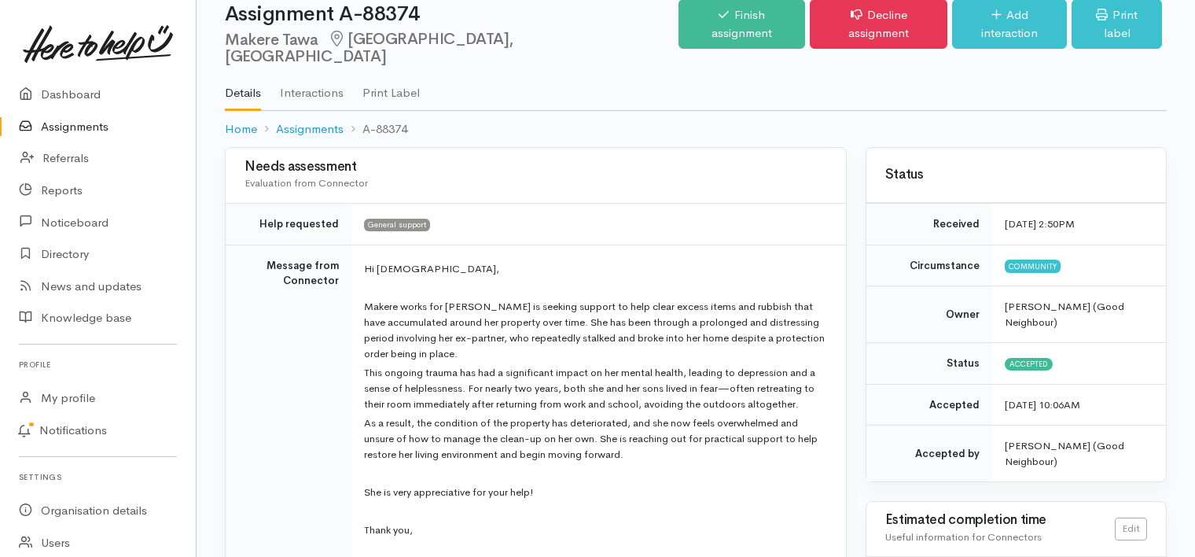
scroll to position [0, 0]
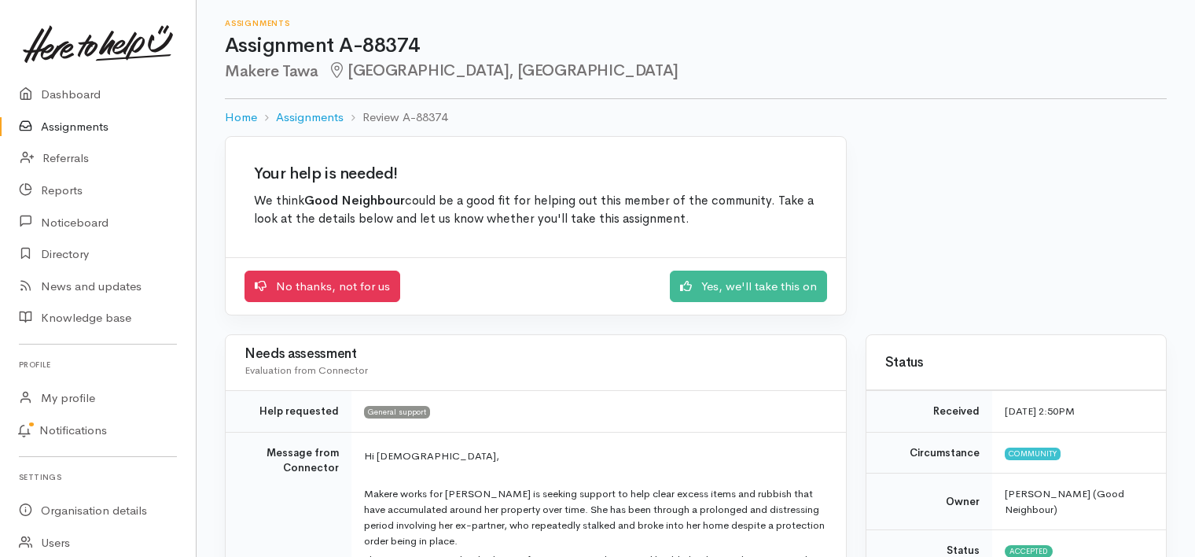
scroll to position [1336, 0]
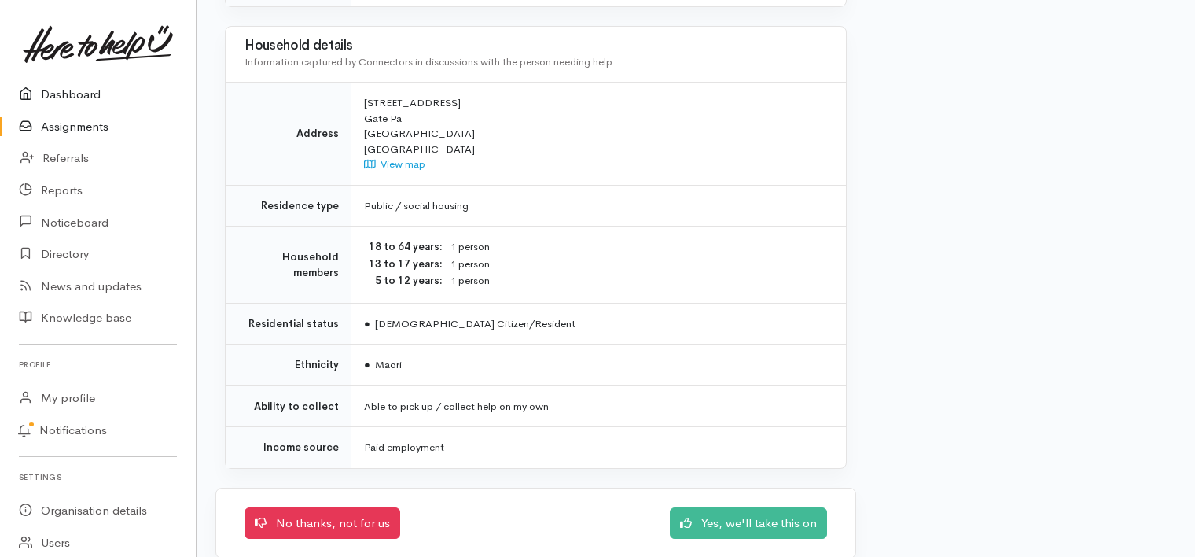
click at [85, 88] on link "Dashboard" at bounding box center [98, 95] width 196 height 32
